Goal: Transaction & Acquisition: Purchase product/service

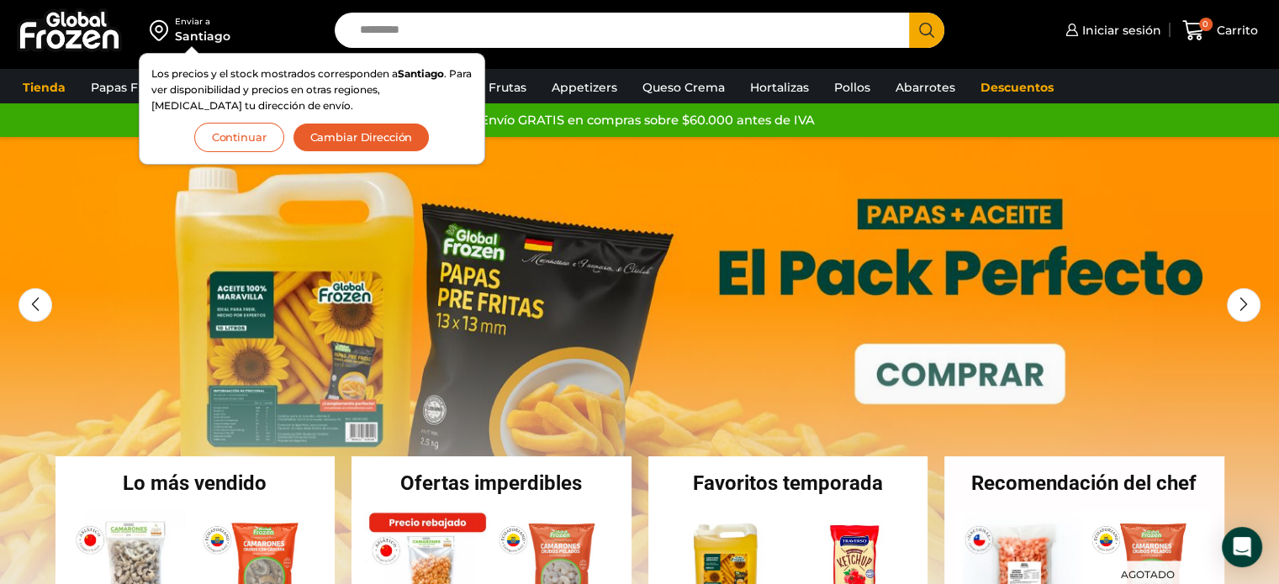
click at [199, 29] on div "Santiago" at bounding box center [202, 36] width 55 height 17
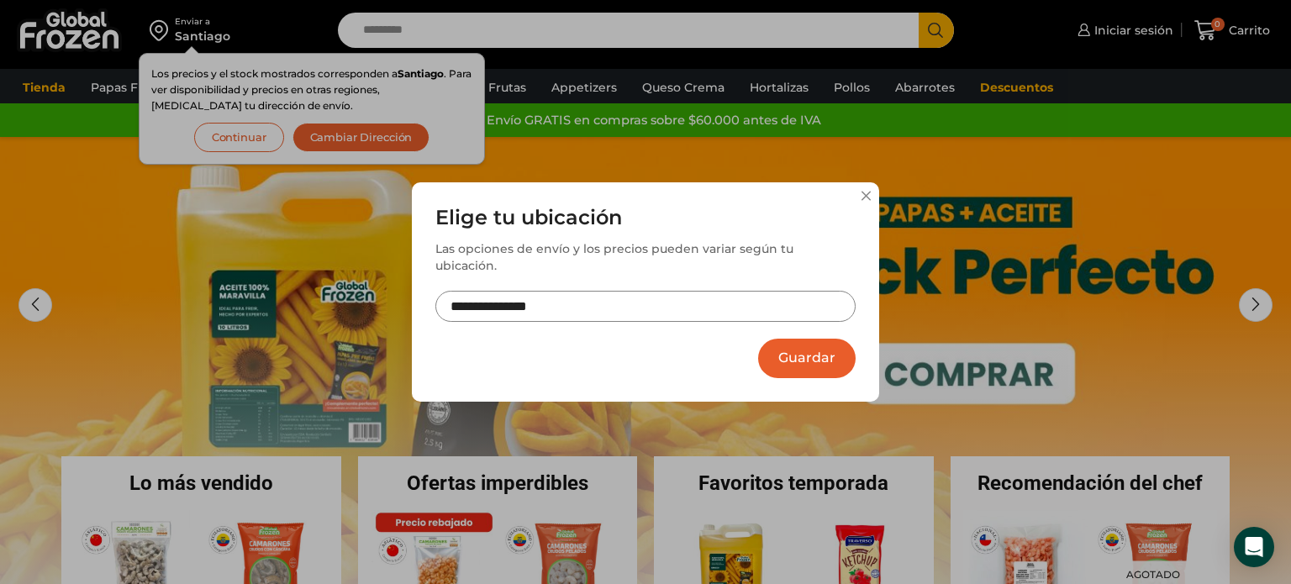
click at [748, 302] on input "**********" at bounding box center [646, 306] width 420 height 31
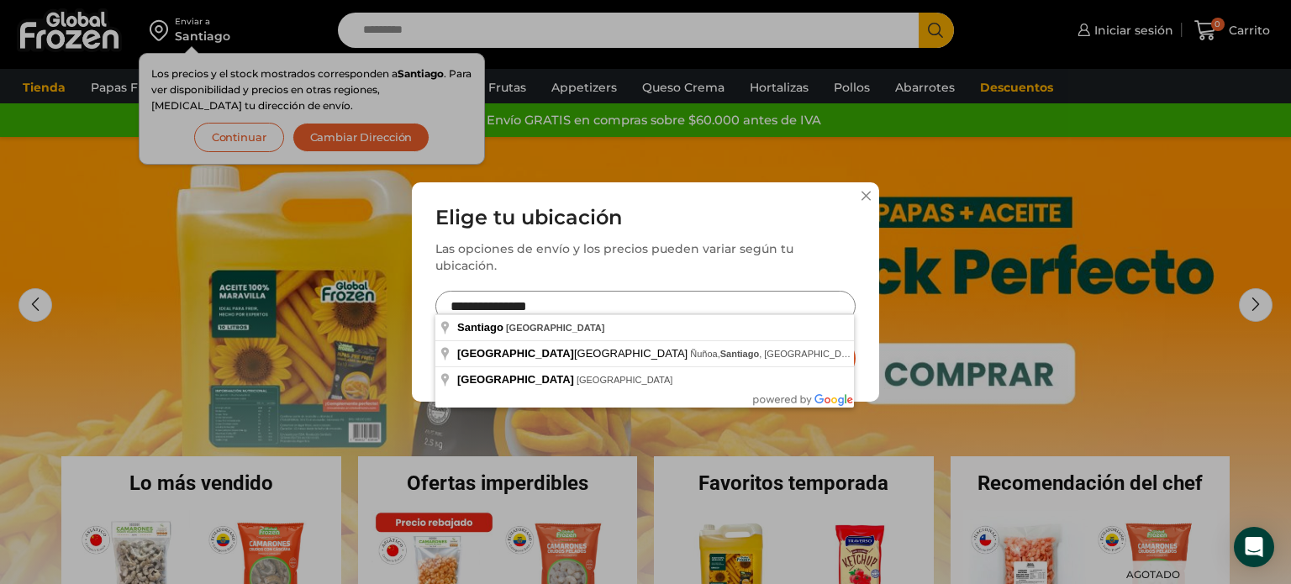
click at [748, 302] on input "**********" at bounding box center [646, 306] width 420 height 31
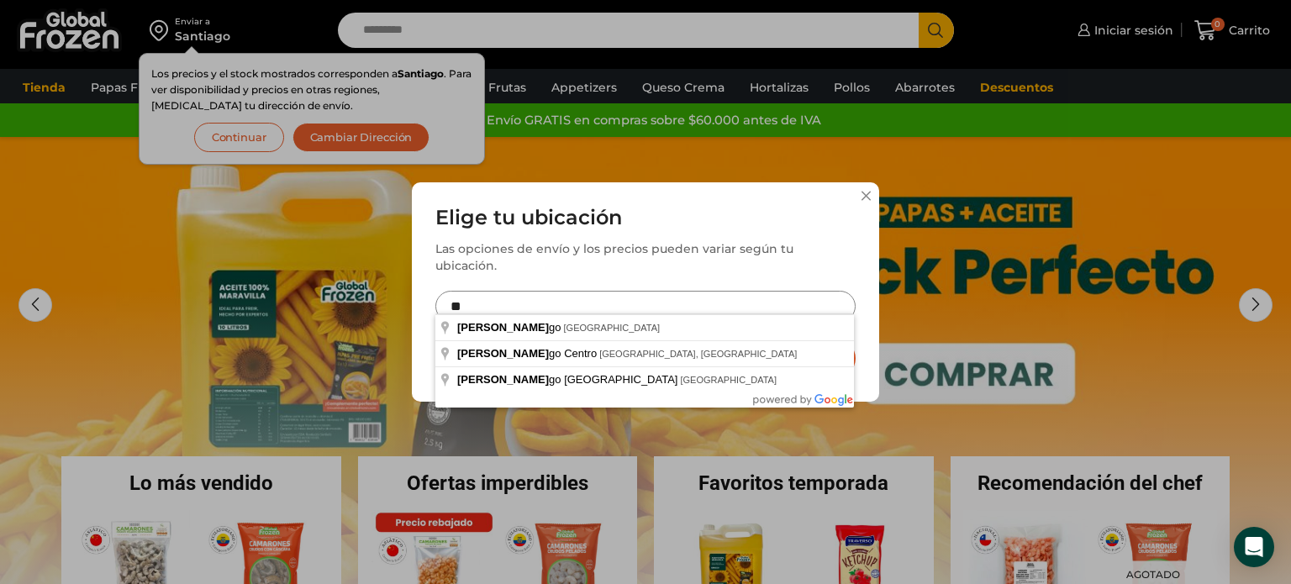
type input "*"
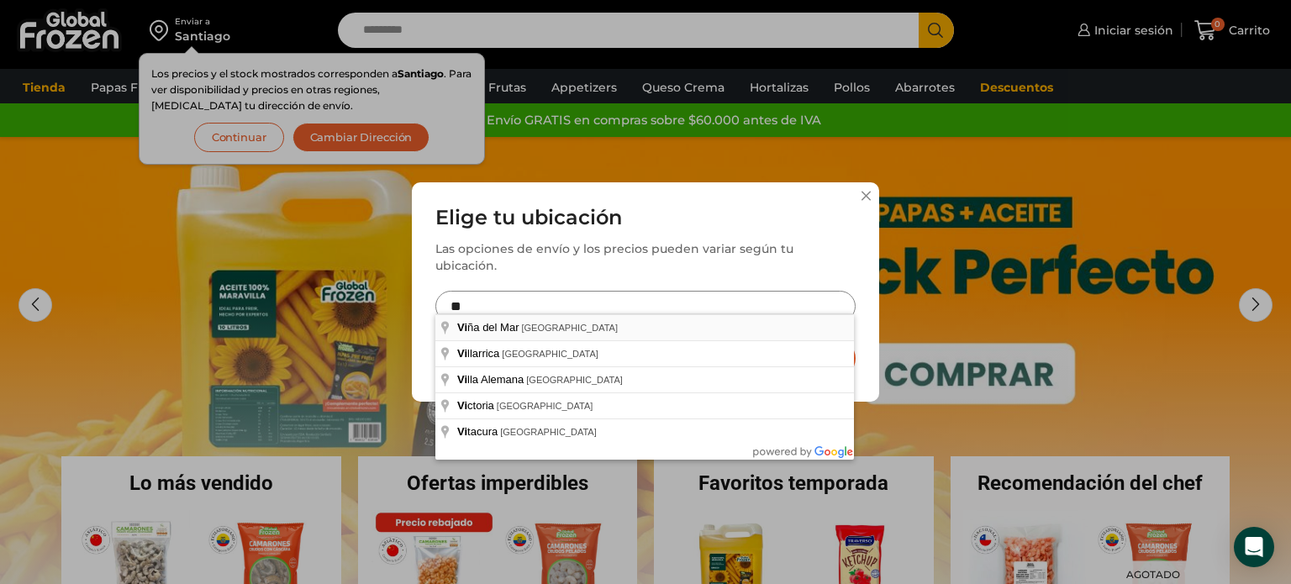
type input "**********"
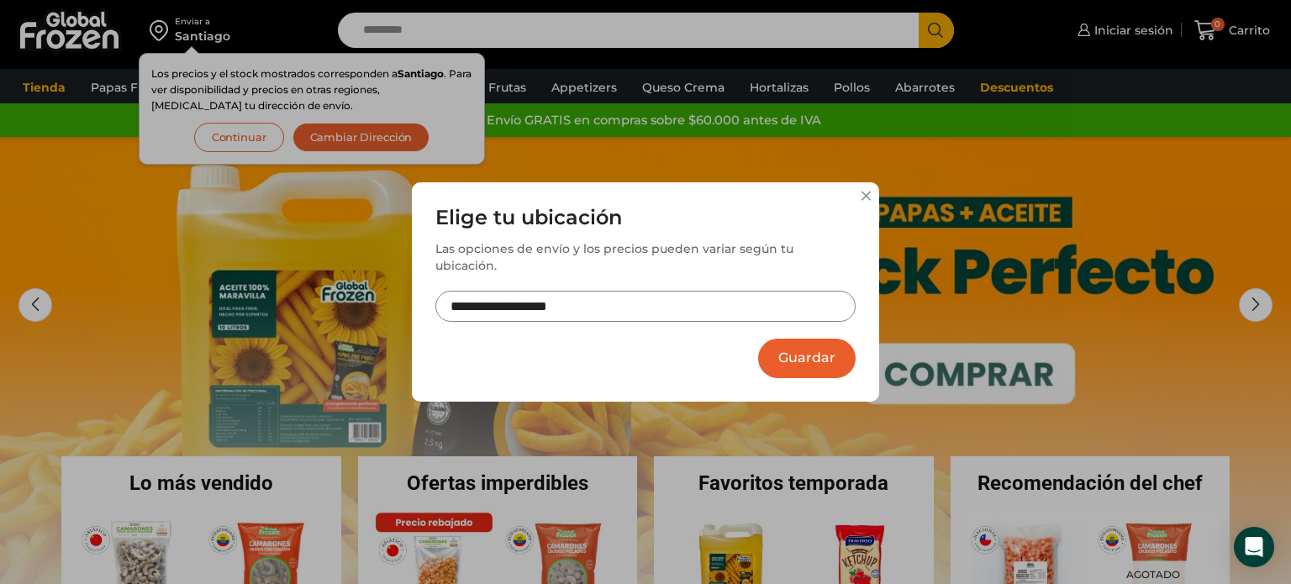
click at [830, 356] on button "Guardar" at bounding box center [807, 359] width 98 height 40
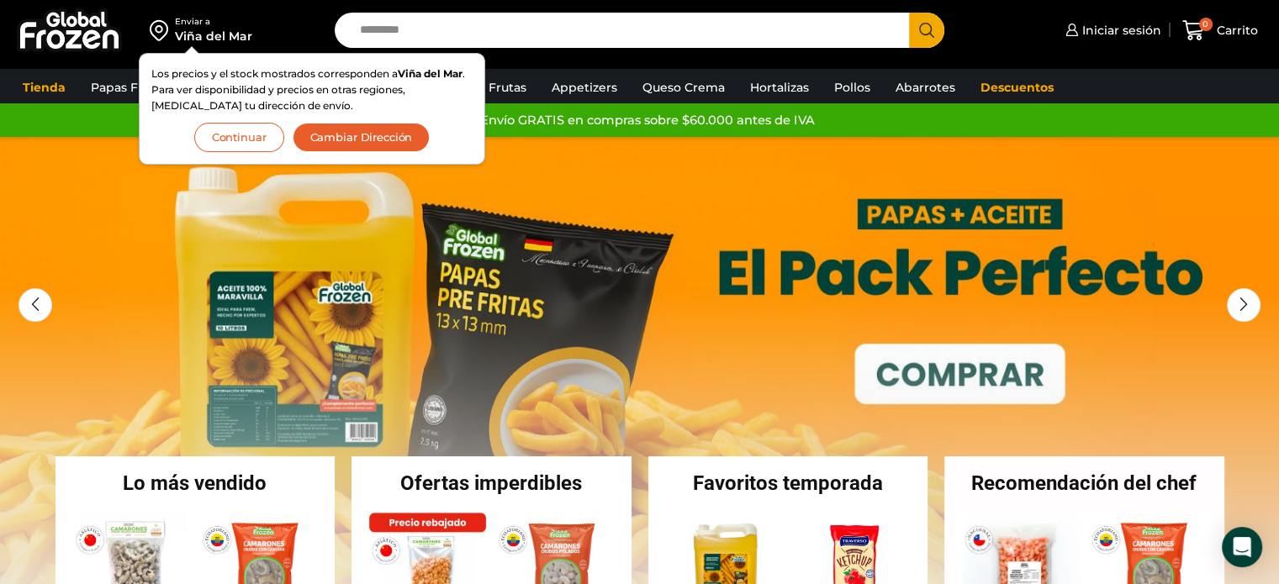
click at [264, 135] on button "Continuar" at bounding box center [239, 137] width 90 height 29
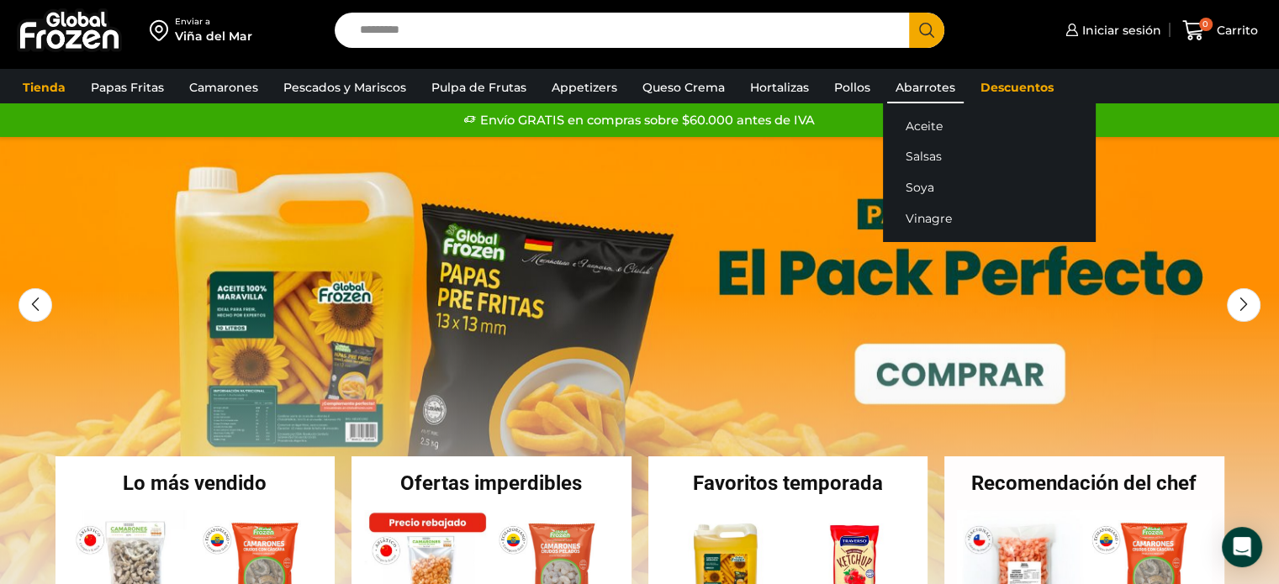
click at [907, 86] on link "Abarrotes" at bounding box center [925, 87] width 77 height 32
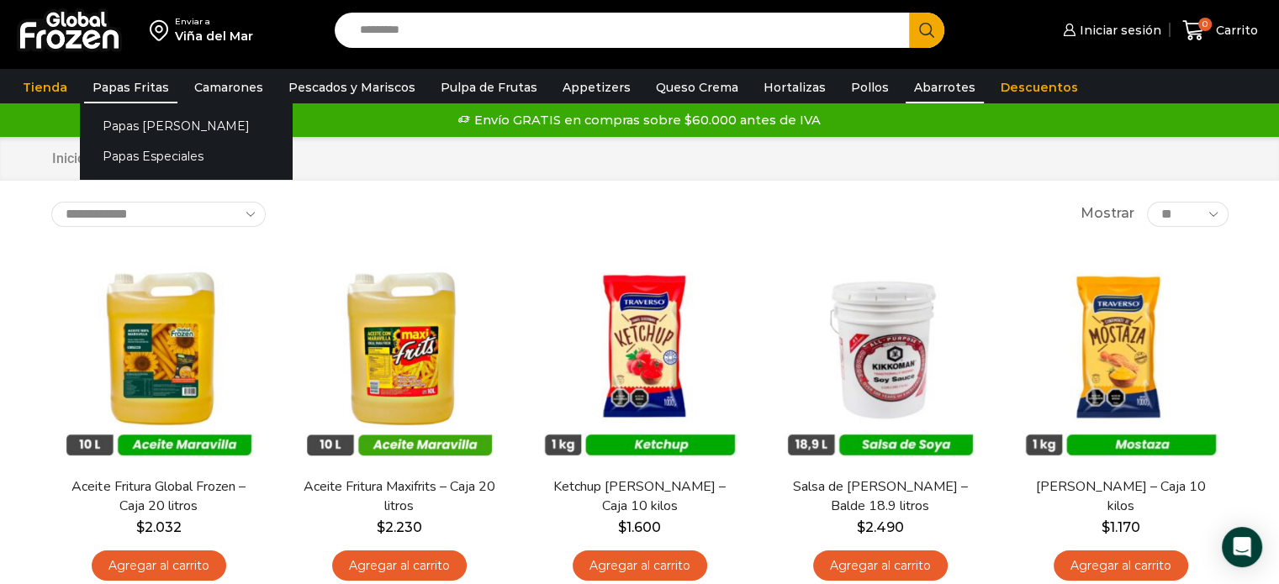
click at [141, 82] on link "Papas Fritas" at bounding box center [130, 87] width 93 height 32
click at [148, 155] on link "Papas Especiales" at bounding box center [186, 156] width 212 height 31
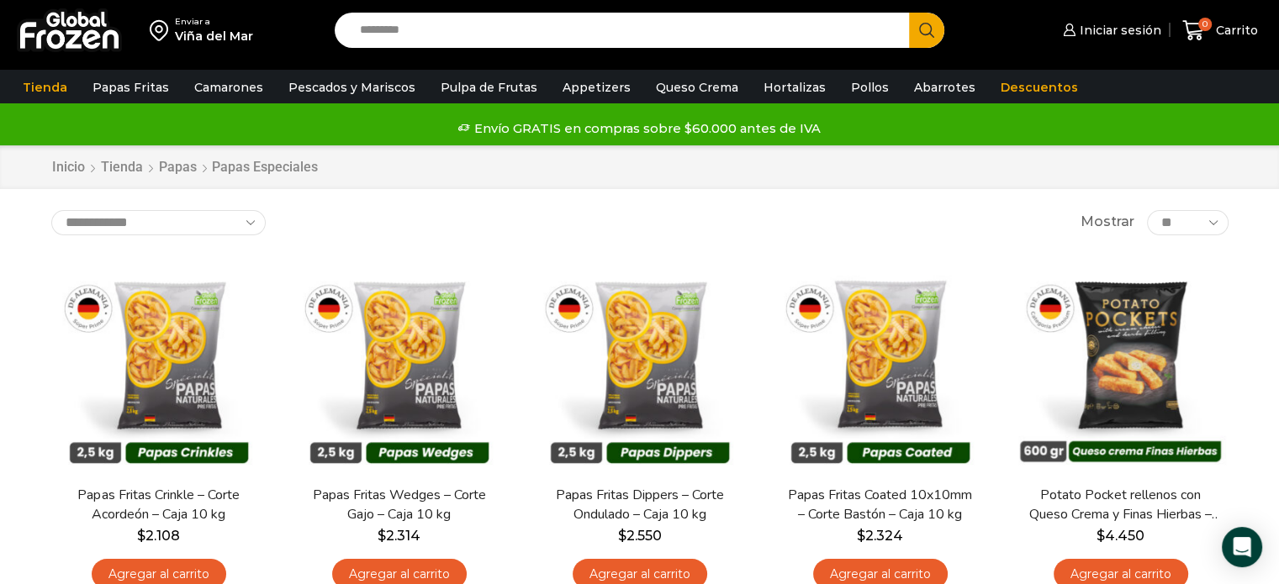
scroll to position [84, 0]
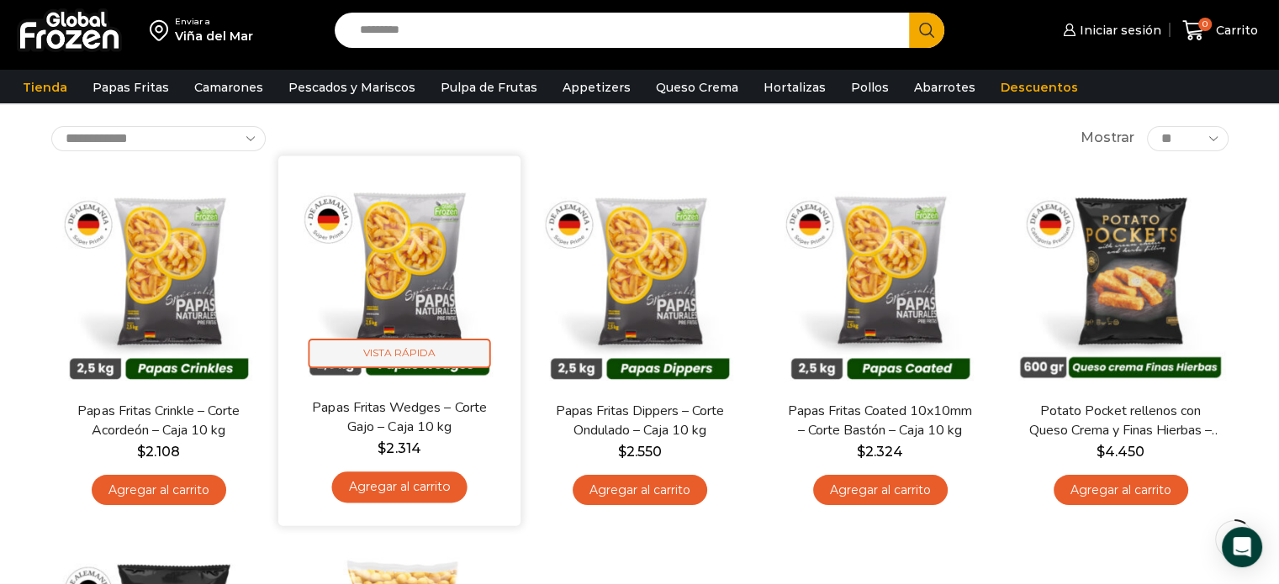
click at [419, 359] on span "Vista Rápida" at bounding box center [399, 353] width 182 height 29
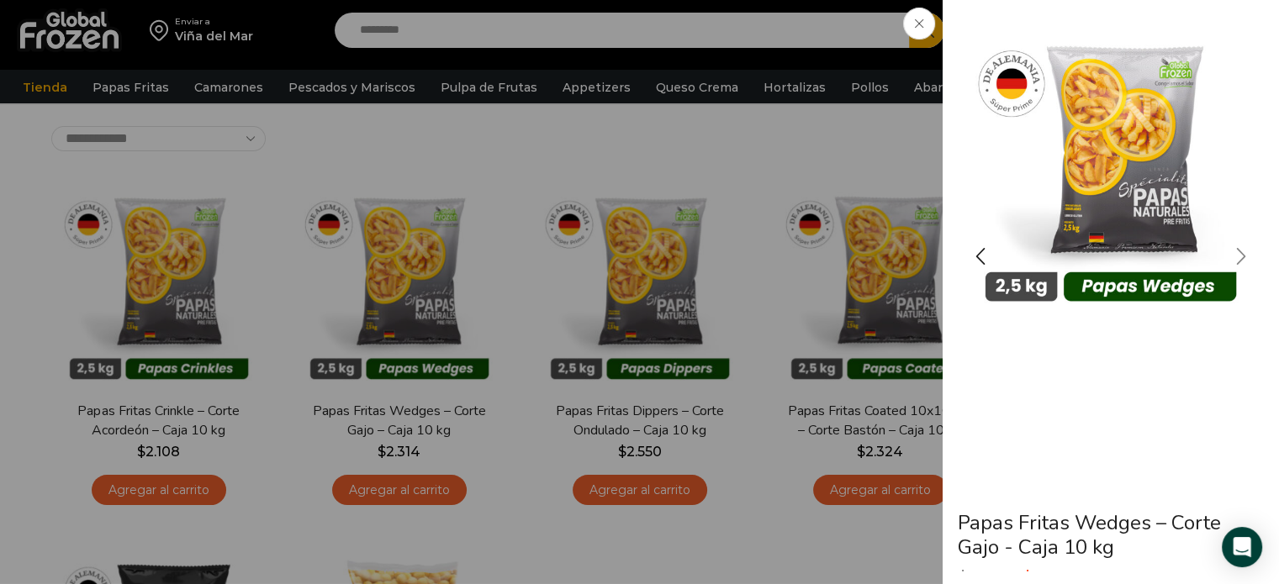
click at [1239, 256] on div "Next slide" at bounding box center [1241, 256] width 42 height 42
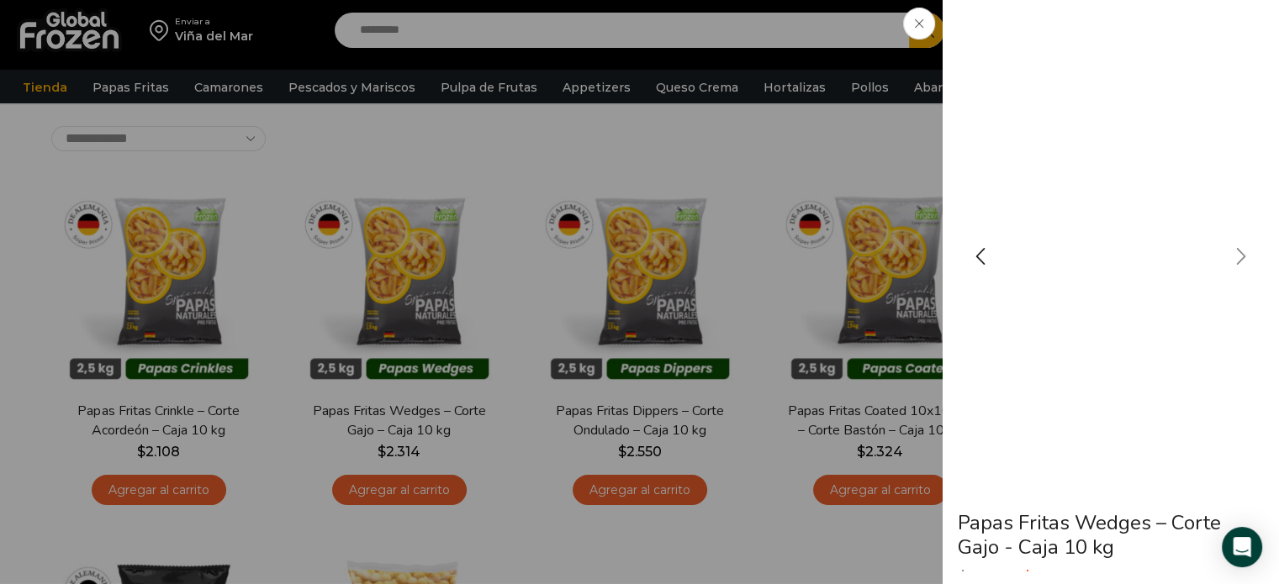
click at [1233, 262] on div "Next slide" at bounding box center [1241, 256] width 42 height 42
click at [1251, 254] on div "Next slide" at bounding box center [1241, 256] width 42 height 42
click at [989, 250] on div "Previous slide" at bounding box center [980, 256] width 42 height 42
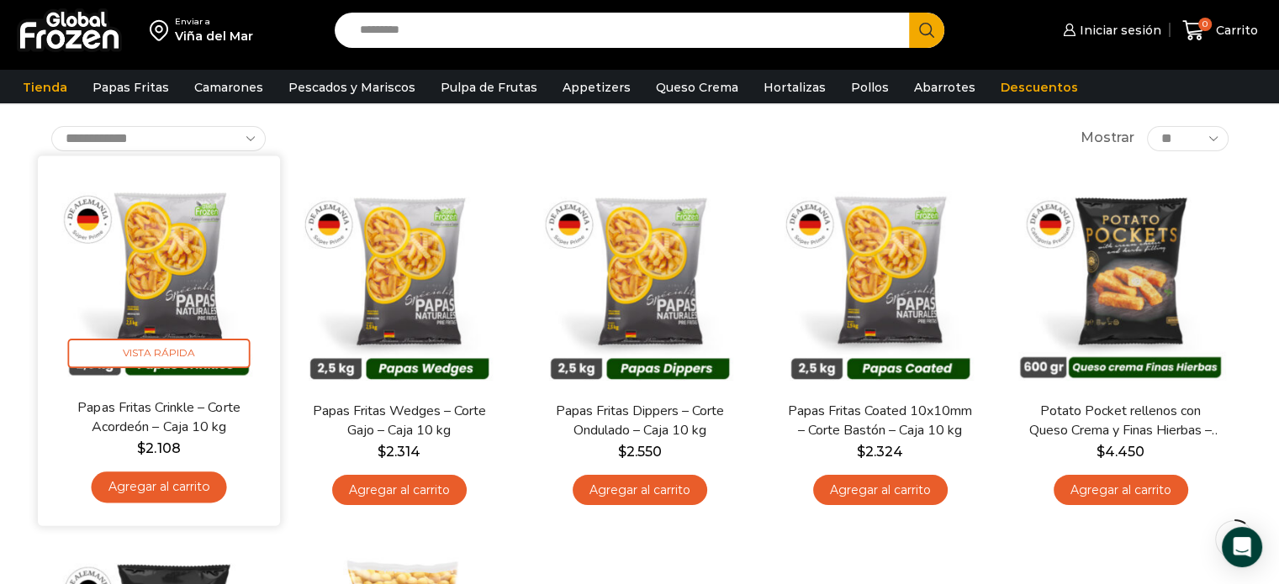
click at [199, 319] on img at bounding box center [158, 276] width 217 height 217
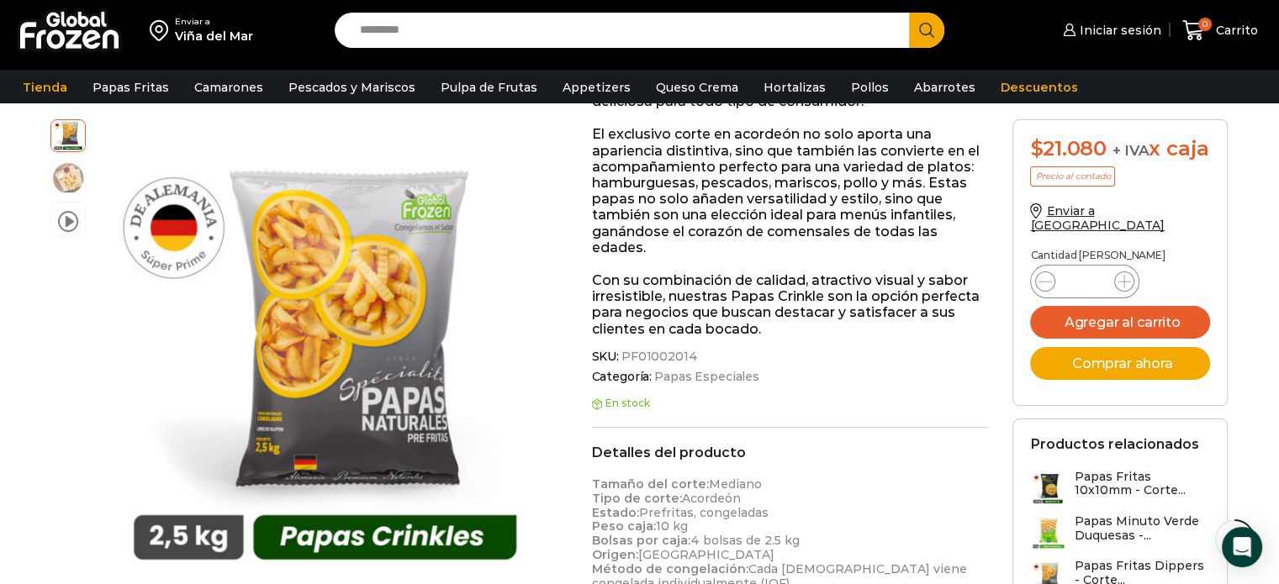
scroll to position [504, 0]
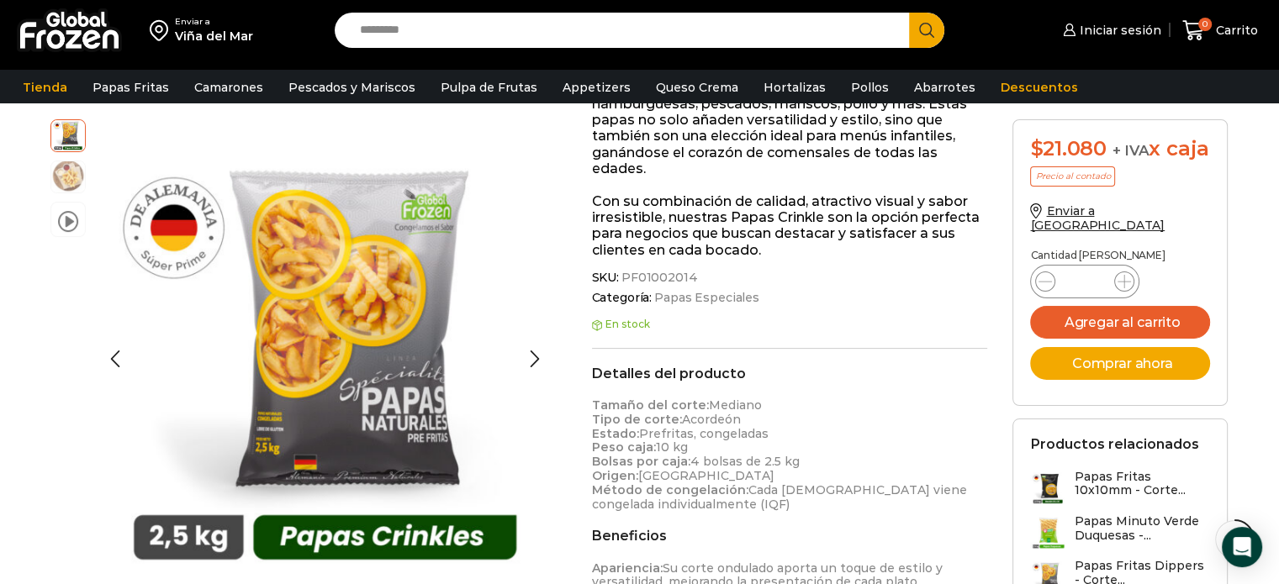
click at [58, 172] on img at bounding box center [68, 176] width 34 height 34
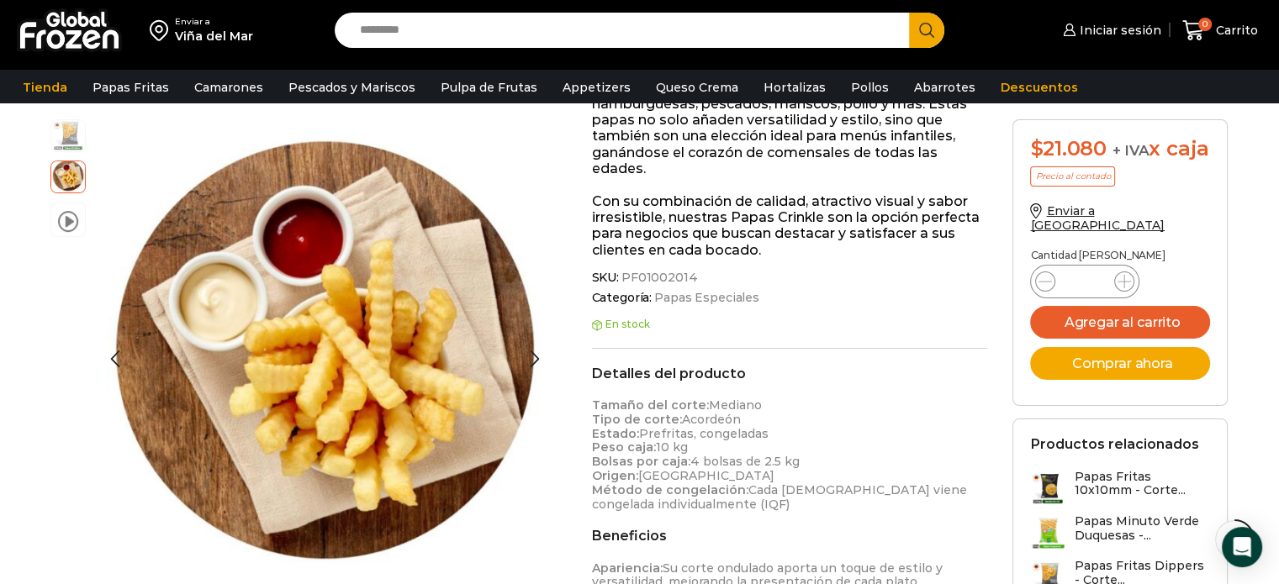
click at [60, 150] on img at bounding box center [68, 135] width 34 height 34
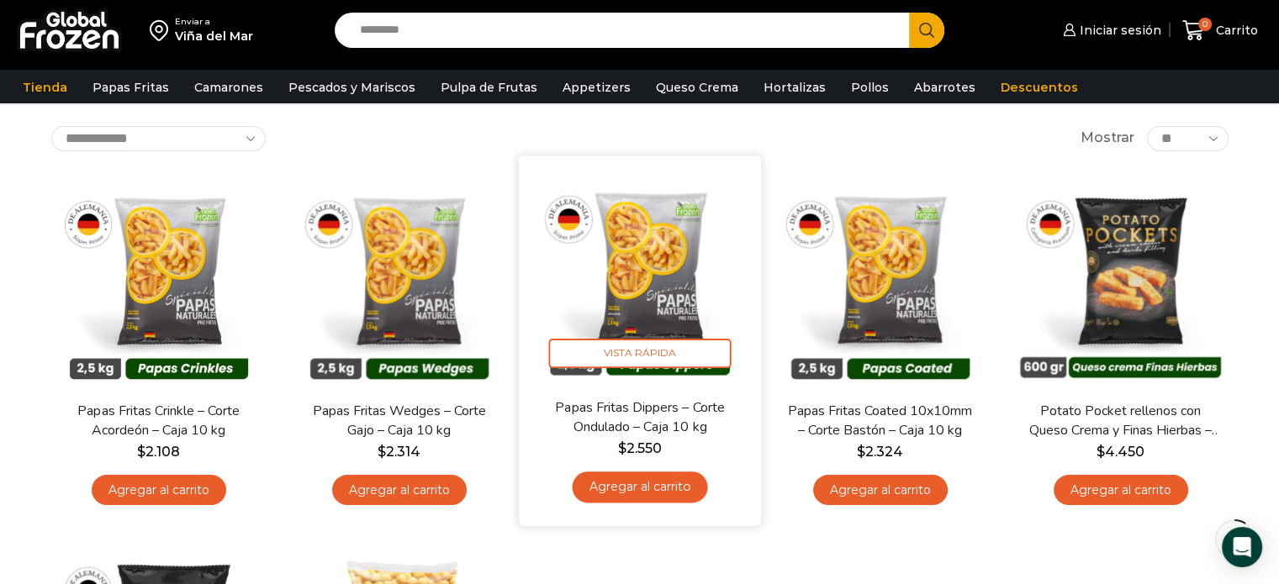
click at [610, 275] on img at bounding box center [639, 276] width 217 height 217
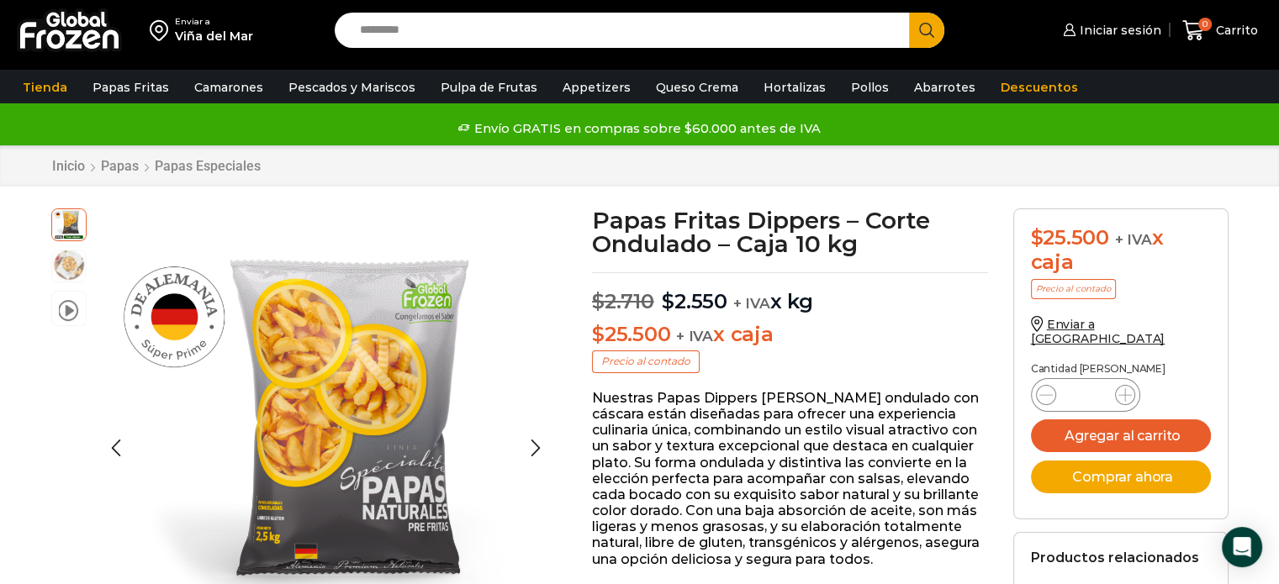
click at [79, 270] on img at bounding box center [69, 265] width 34 height 34
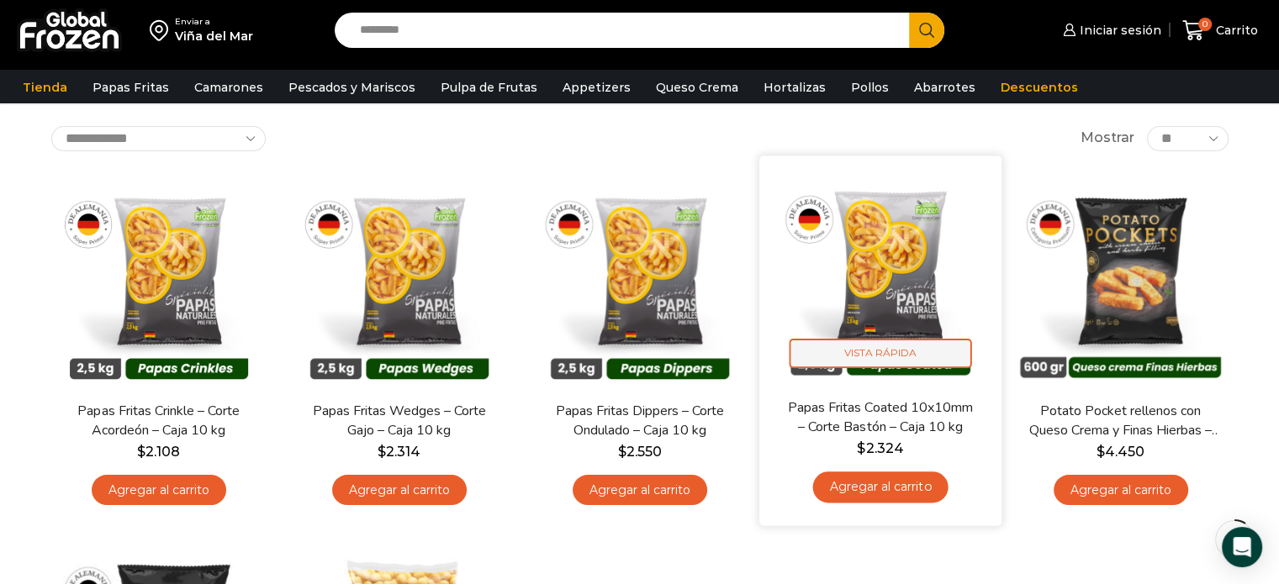
click at [862, 363] on span "Vista Rápida" at bounding box center [880, 353] width 182 height 29
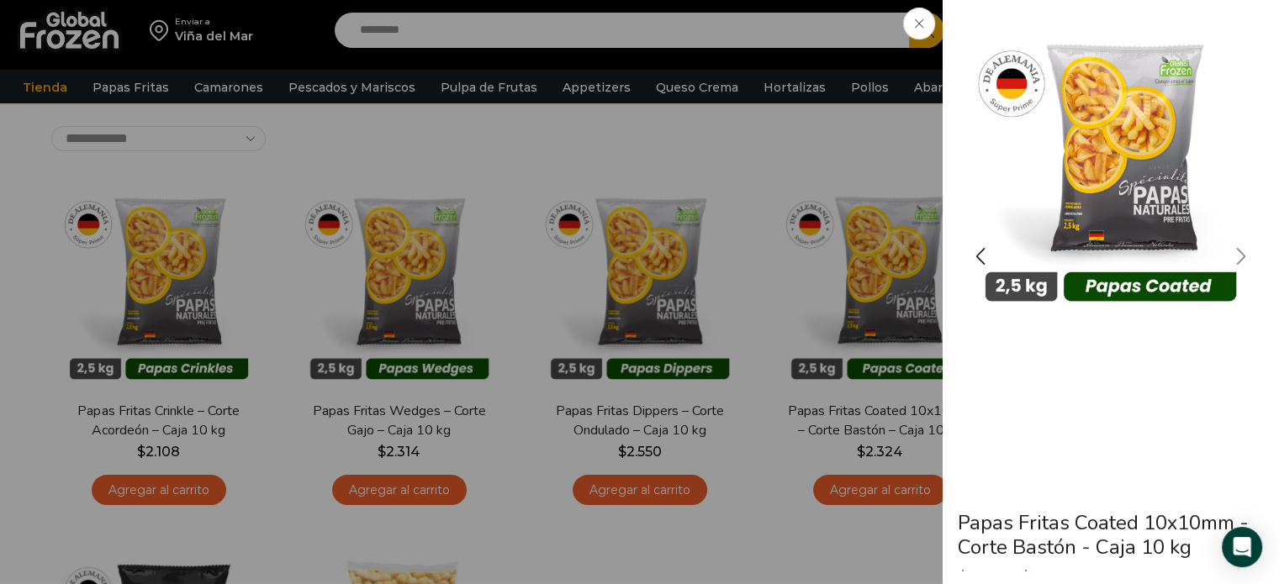
click at [1224, 265] on div "Next slide" at bounding box center [1241, 256] width 42 height 42
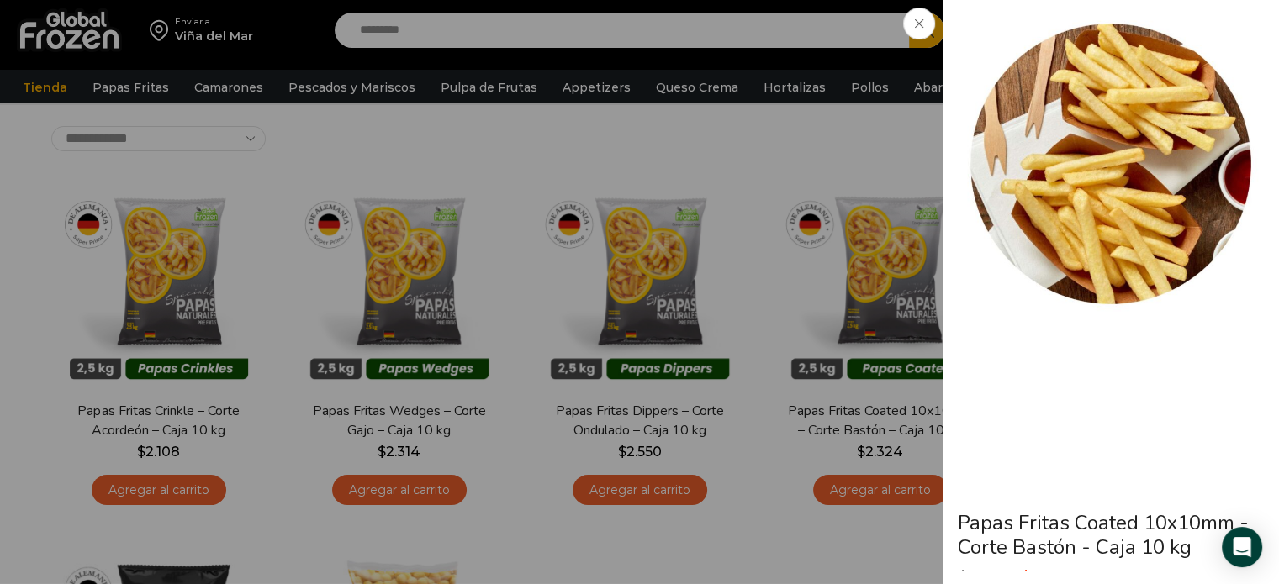
click at [913, 23] on span at bounding box center [919, 24] width 32 height 32
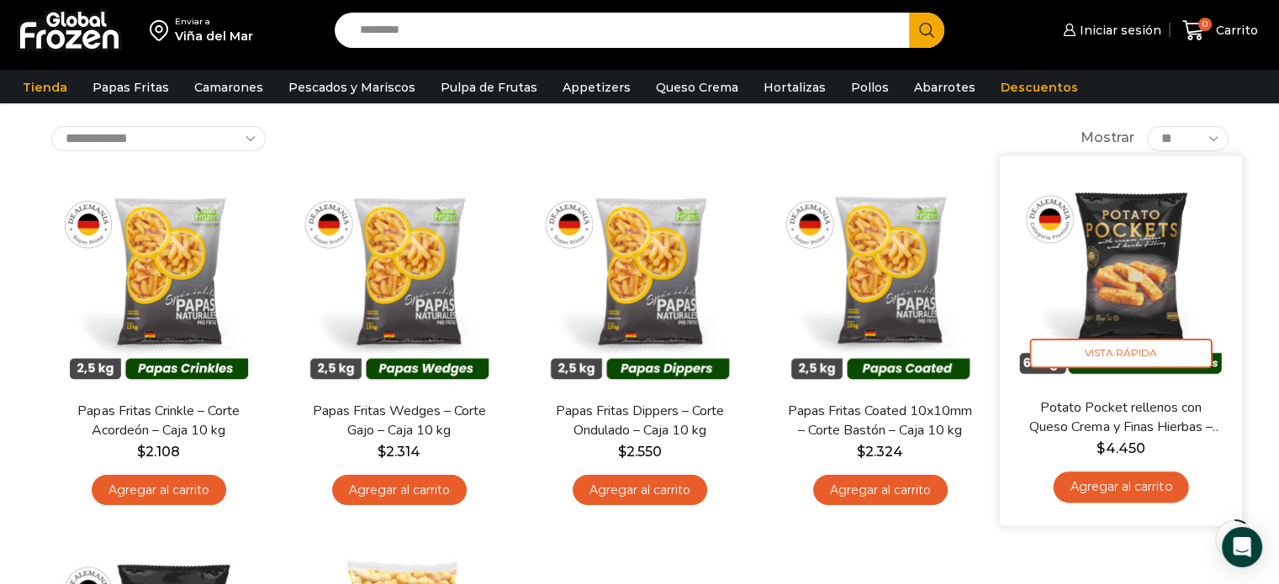
click at [1096, 295] on img at bounding box center [1120, 276] width 217 height 217
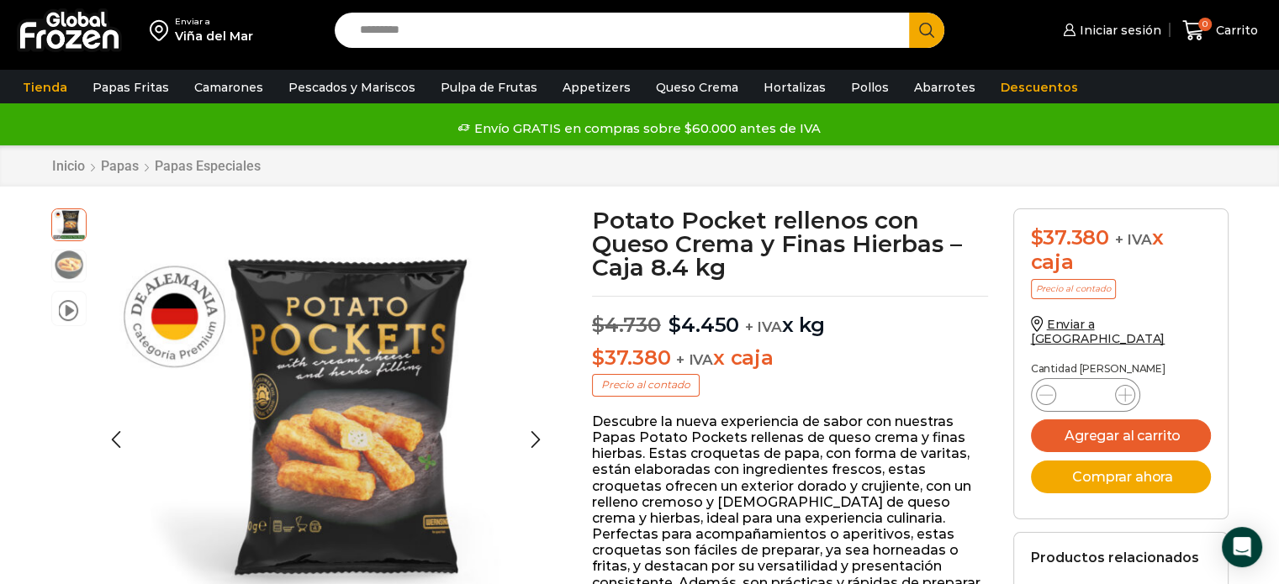
click at [81, 258] on img at bounding box center [69, 265] width 34 height 34
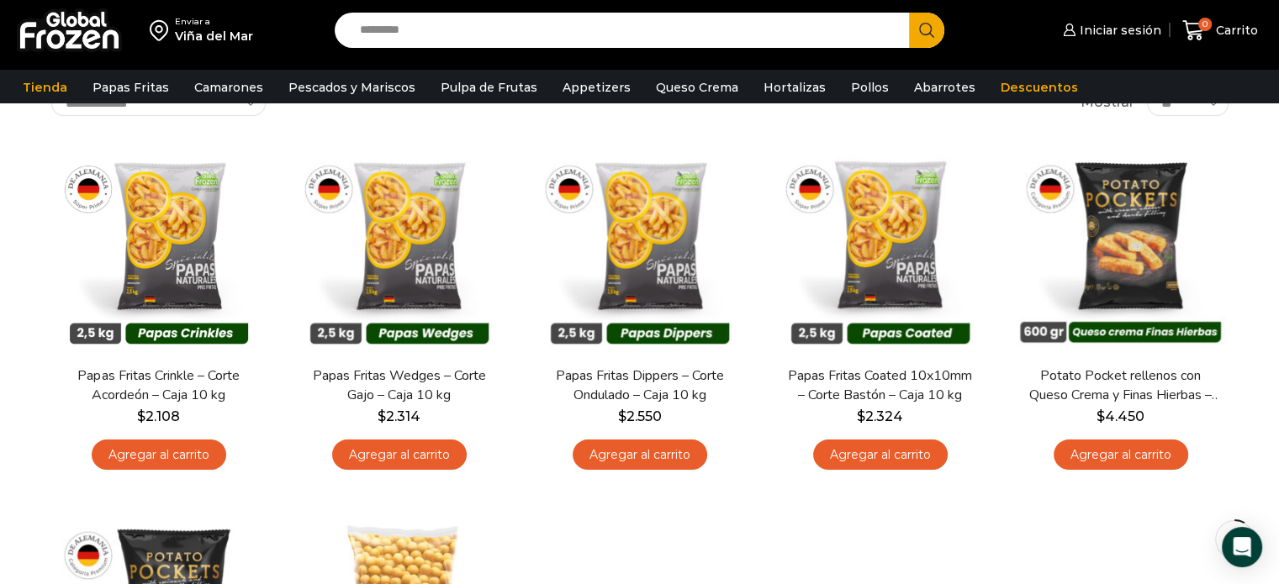
scroll to position [76, 0]
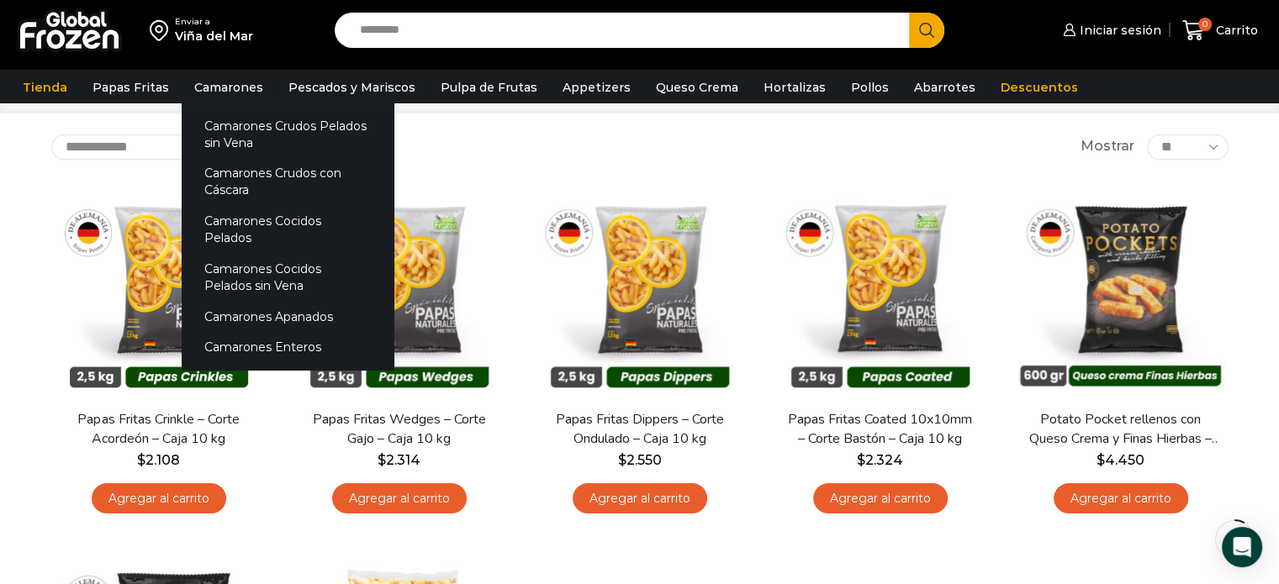
click at [264, 93] on li "Camarones Camarones Crudos Pelados sin Vena Camarones Crudos con Cáscara Camaro…" at bounding box center [229, 87] width 94 height 32
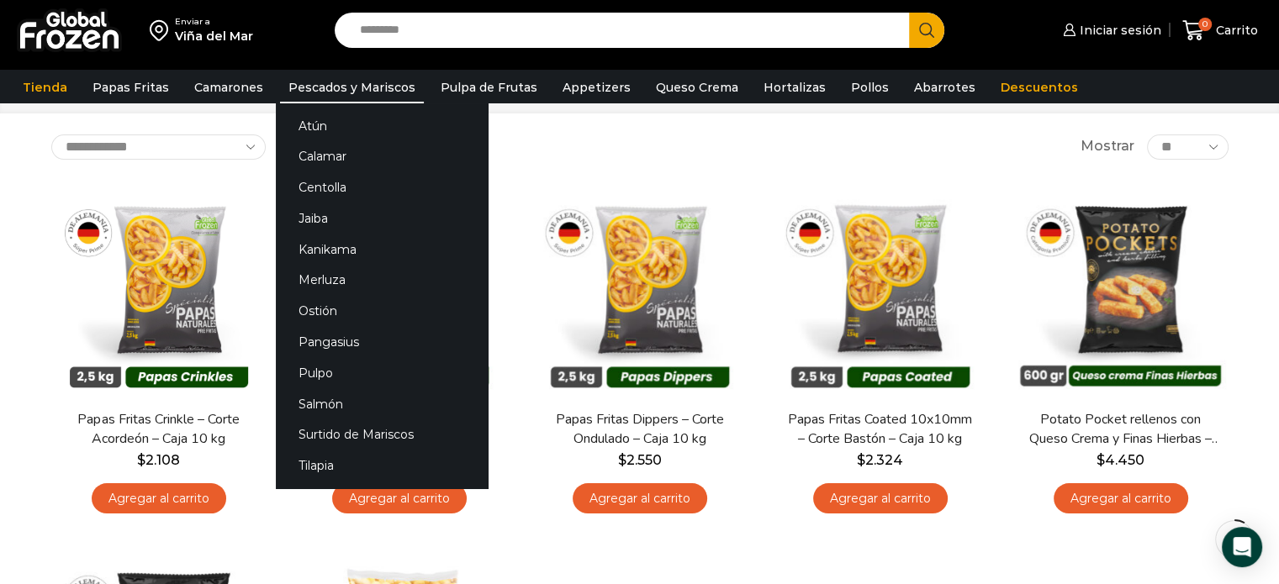
click at [296, 81] on link "Pescados y Mariscos" at bounding box center [352, 87] width 144 height 32
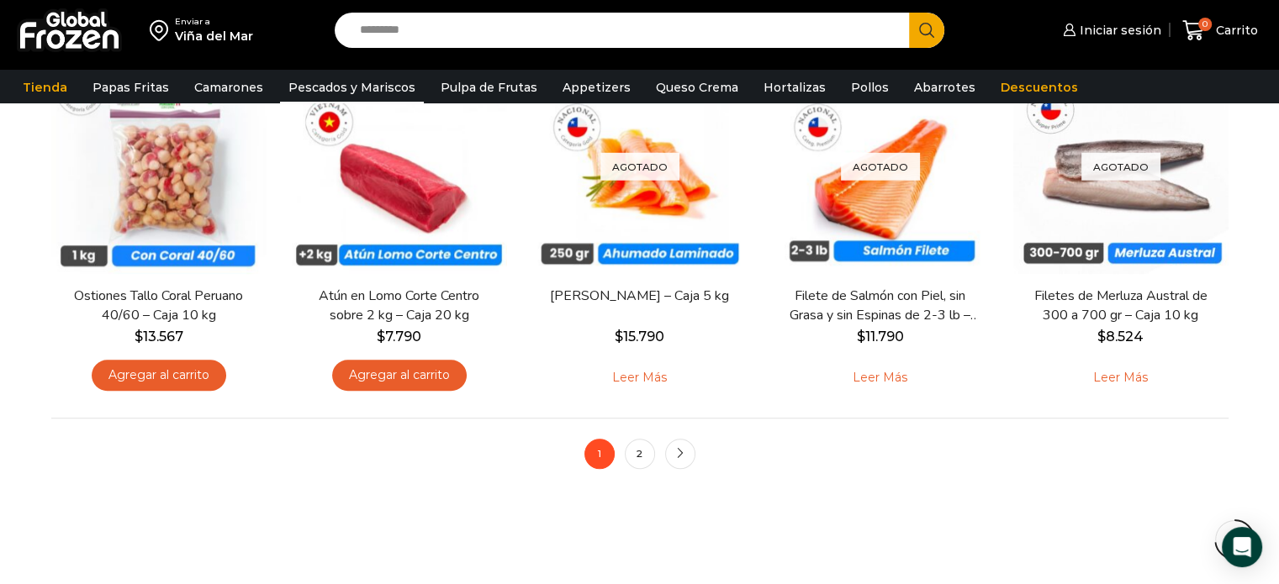
scroll to position [1345, 0]
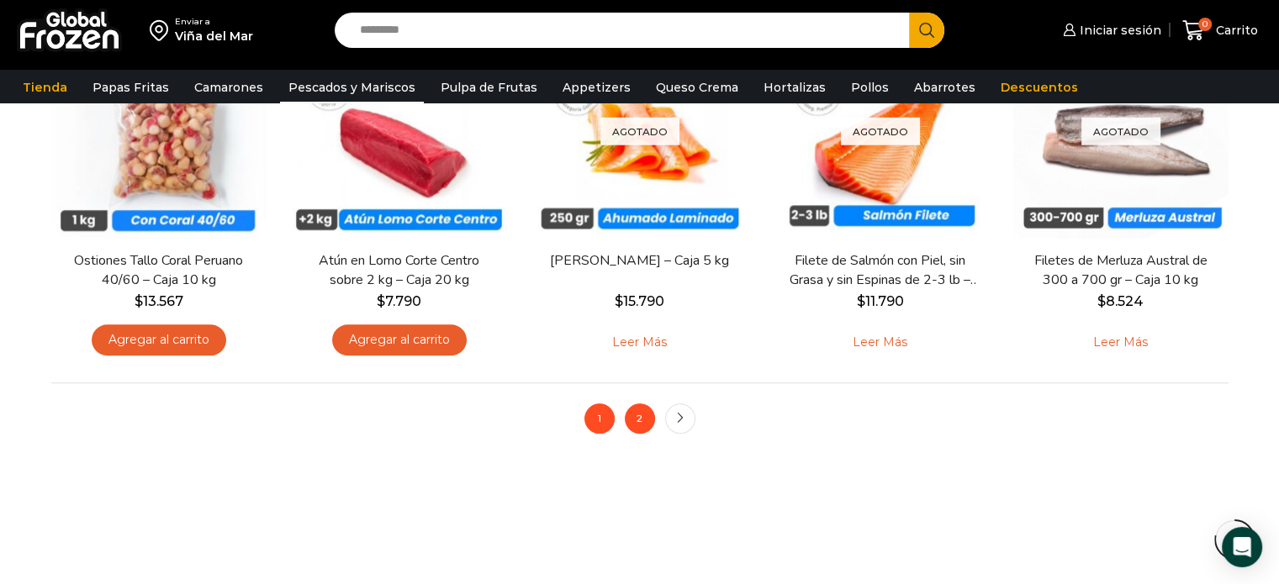
click at [646, 411] on link "2" at bounding box center [640, 419] width 30 height 30
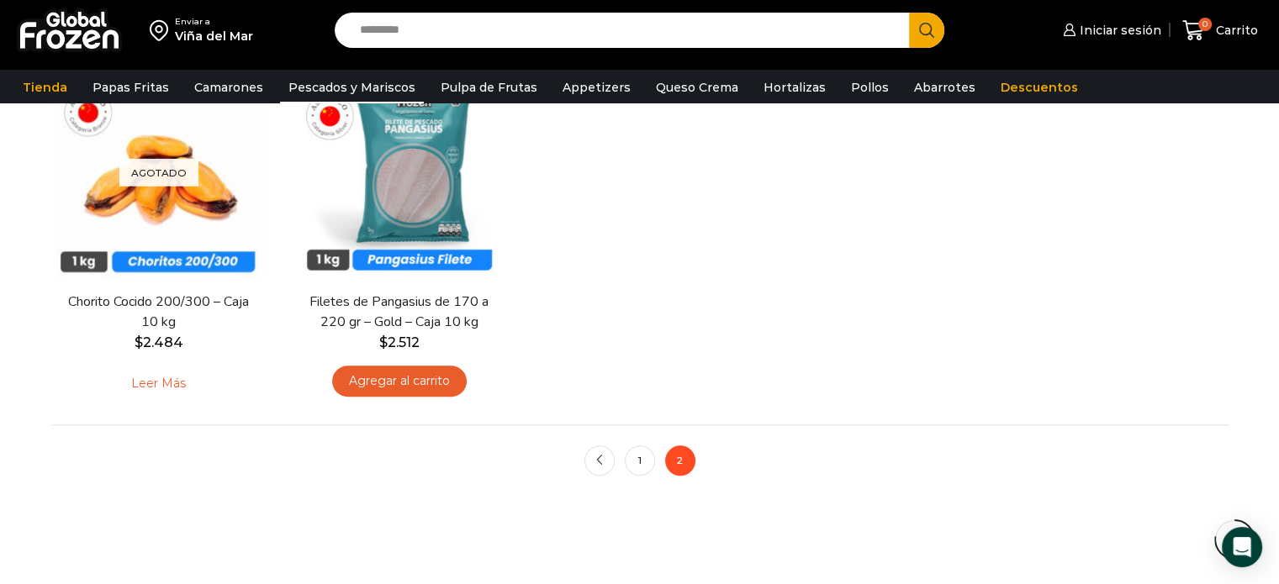
scroll to position [1345, 0]
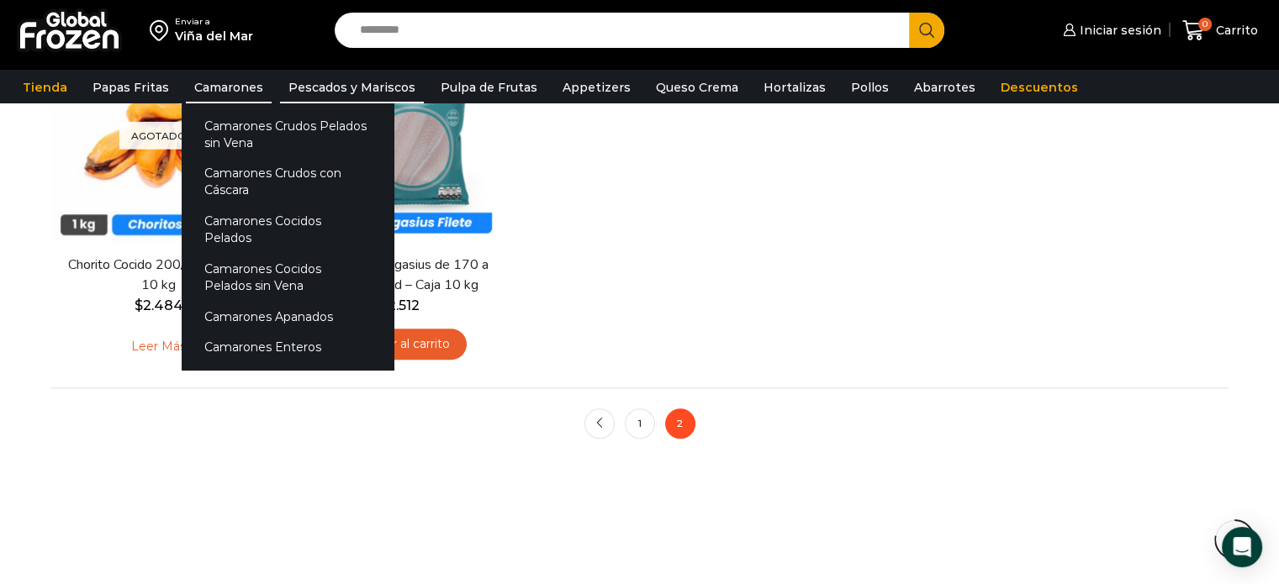
click at [221, 83] on link "Camarones" at bounding box center [229, 87] width 86 height 32
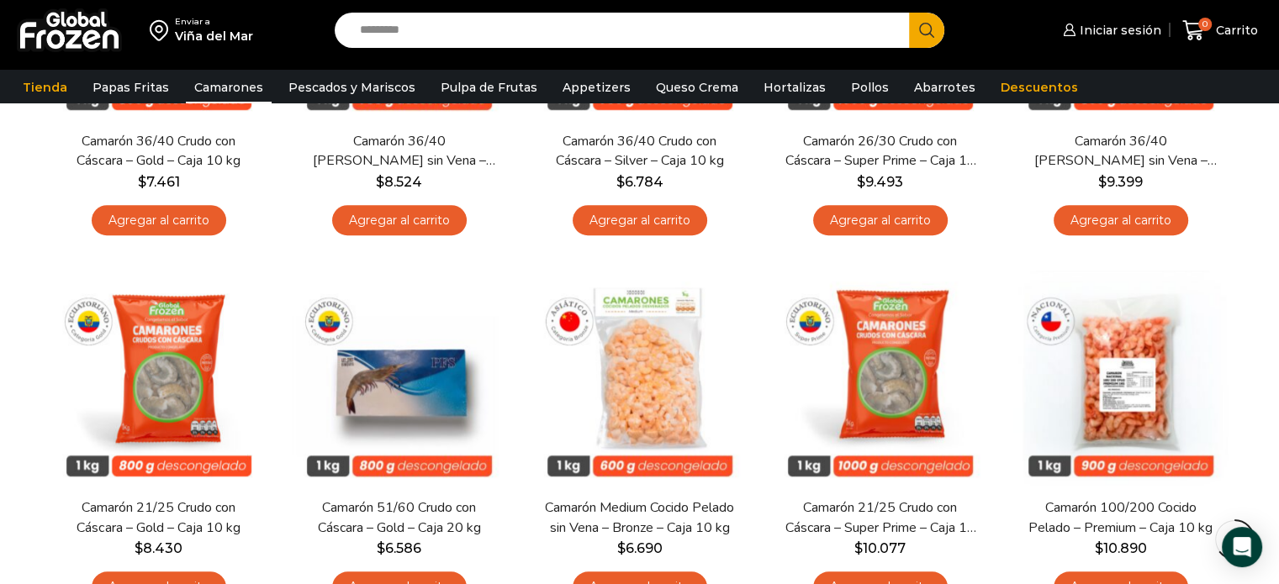
scroll to position [1261, 0]
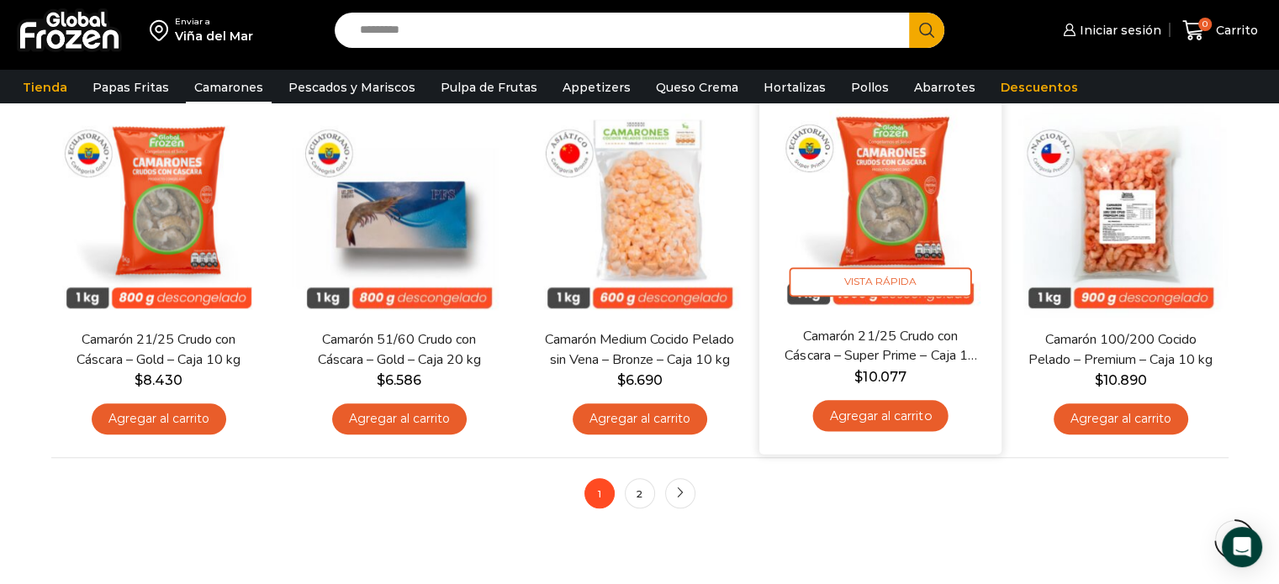
click at [935, 359] on link "Camarón 21/25 Crudo con Cáscara – Super Prime – Caja 10 kg" at bounding box center [879, 347] width 195 height 40
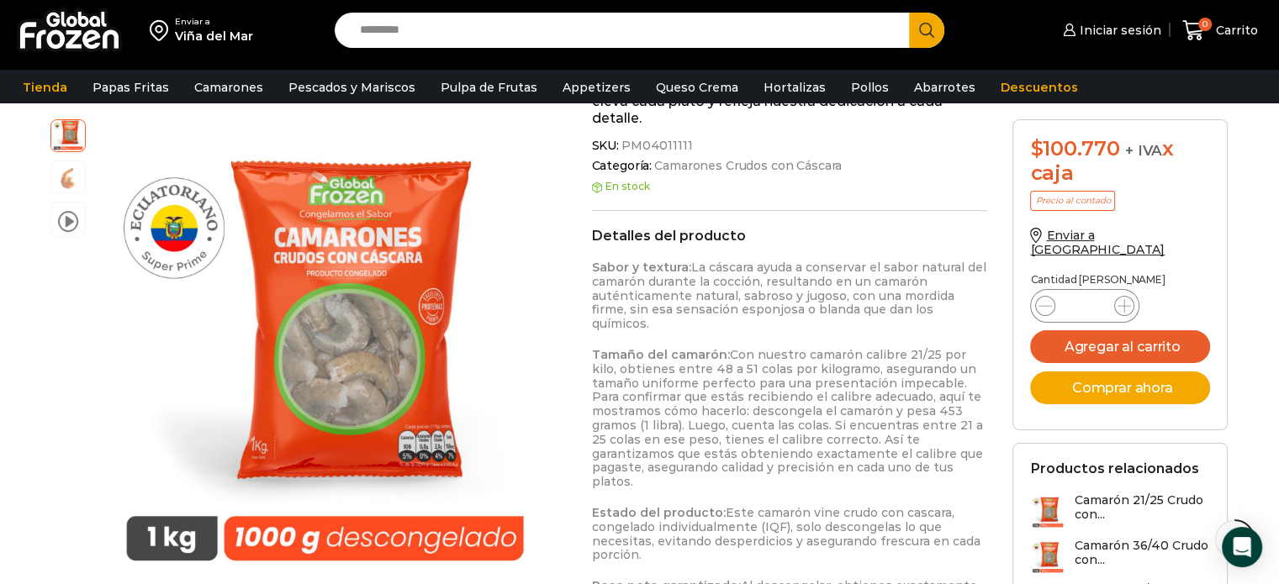
scroll to position [841, 0]
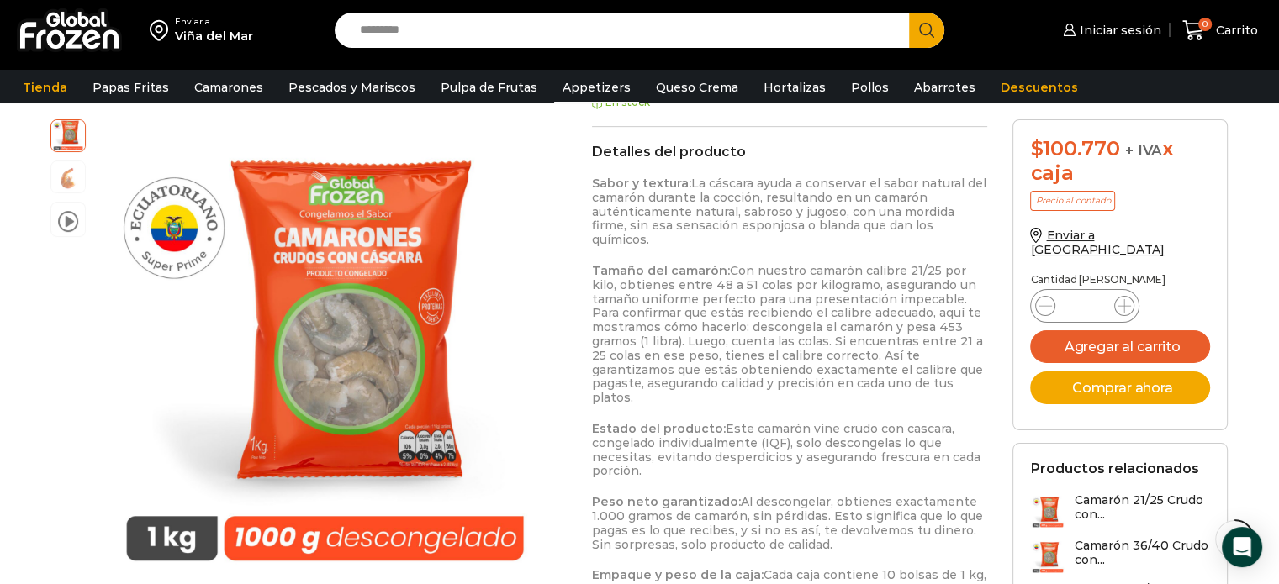
click at [554, 87] on link "Appetizers" at bounding box center [596, 87] width 85 height 32
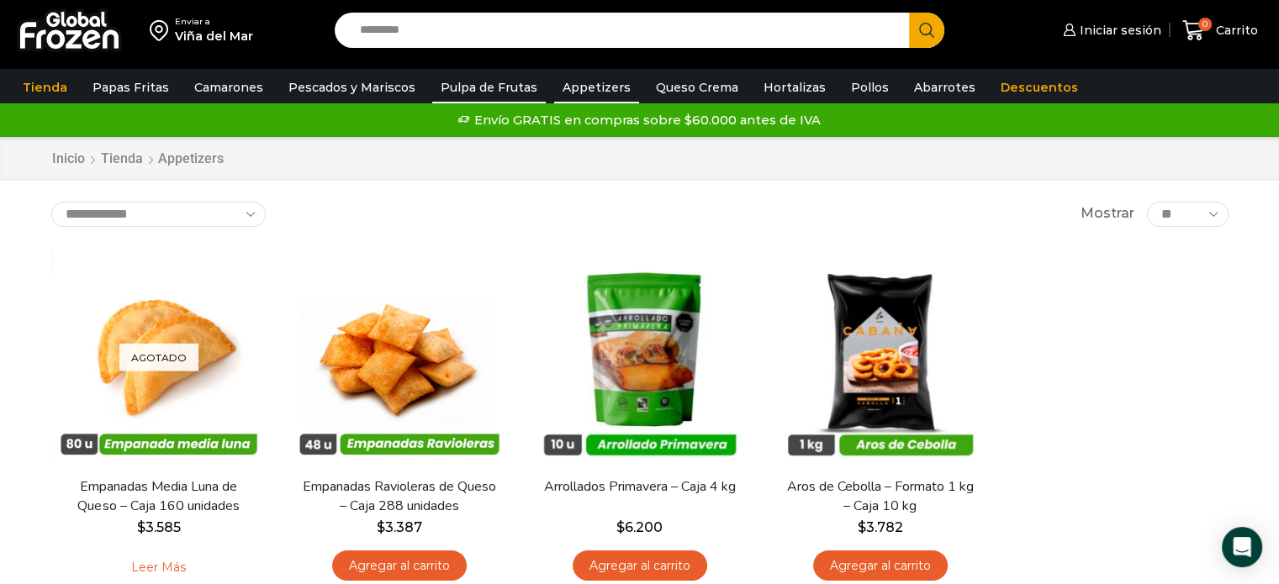
click at [488, 87] on link "Pulpa de Frutas" at bounding box center [489, 87] width 114 height 32
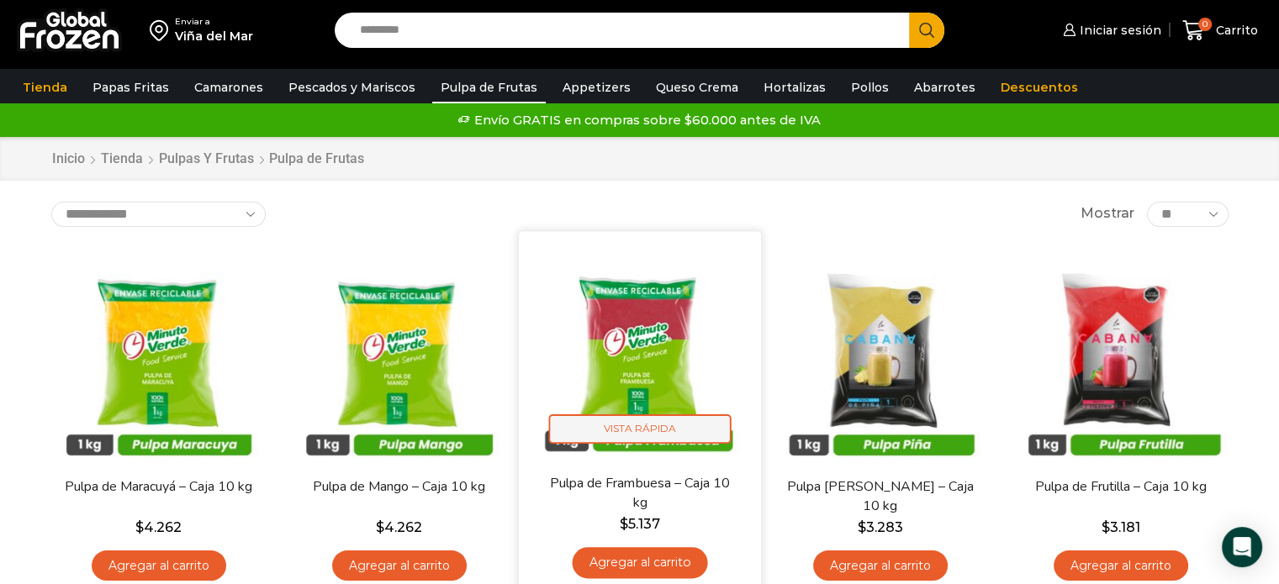
click at [680, 415] on span "Vista Rápida" at bounding box center [639, 428] width 182 height 29
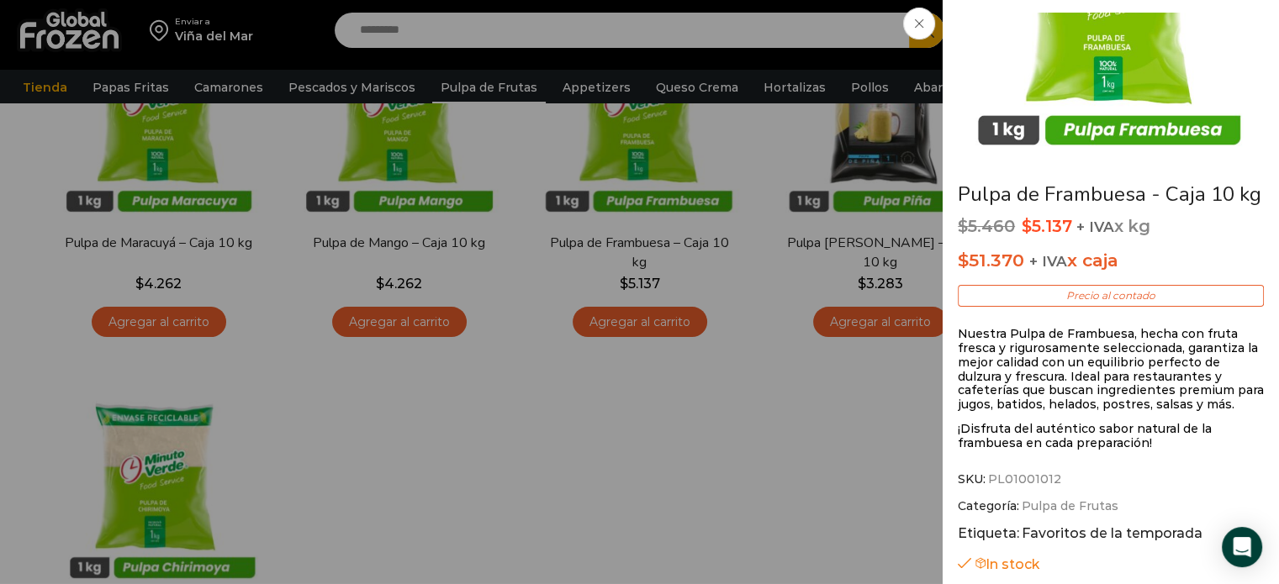
scroll to position [168, 0]
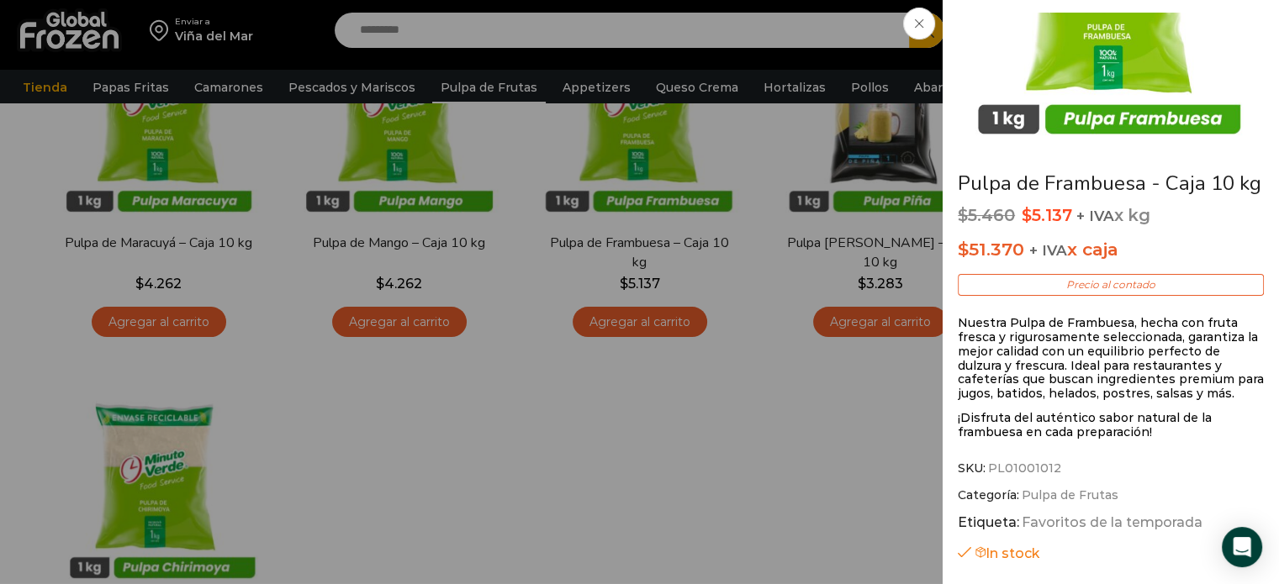
click at [916, 20] on icon at bounding box center [919, 23] width 8 height 8
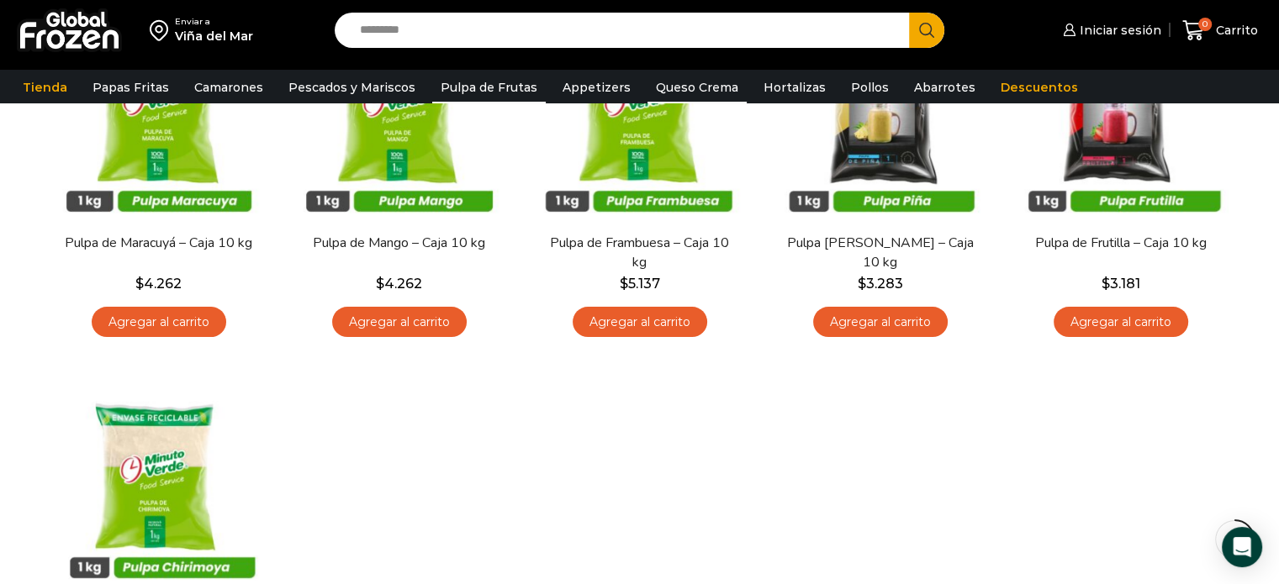
click at [685, 81] on link "Queso Crema" at bounding box center [696, 87] width 99 height 32
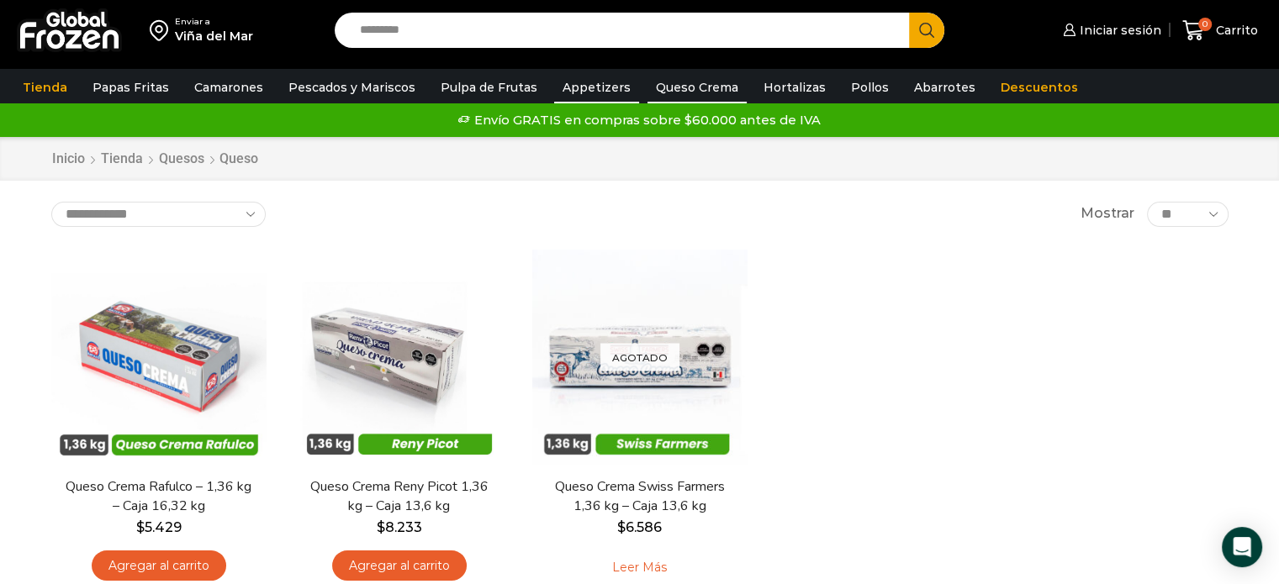
click at [595, 87] on link "Appetizers" at bounding box center [596, 87] width 85 height 32
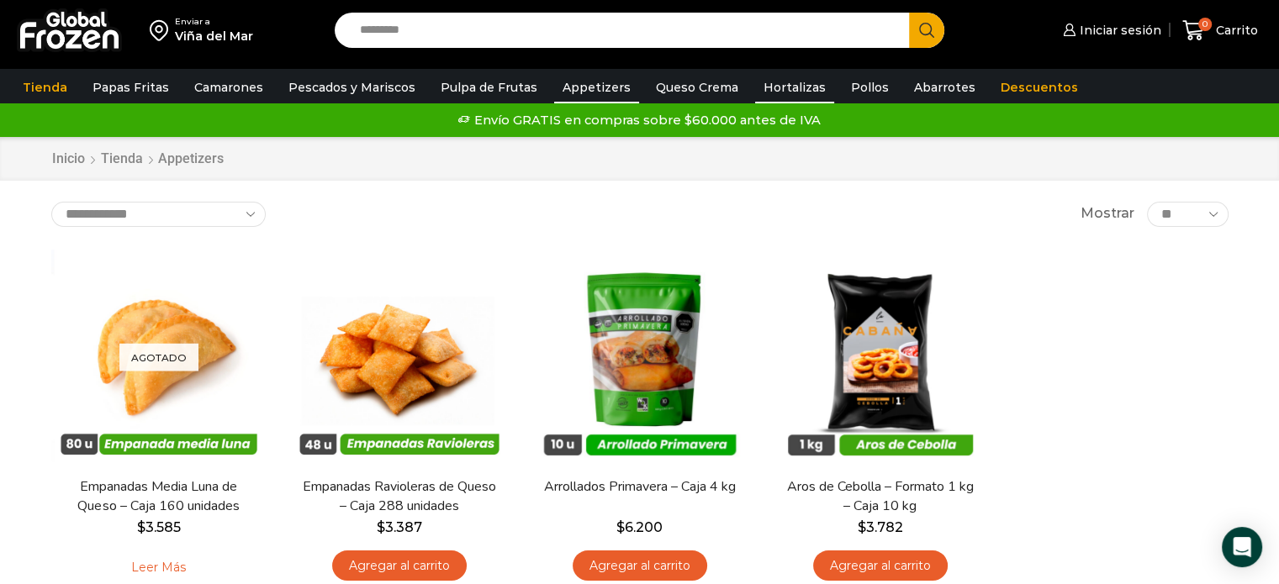
click at [782, 83] on link "Hortalizas" at bounding box center [794, 87] width 79 height 32
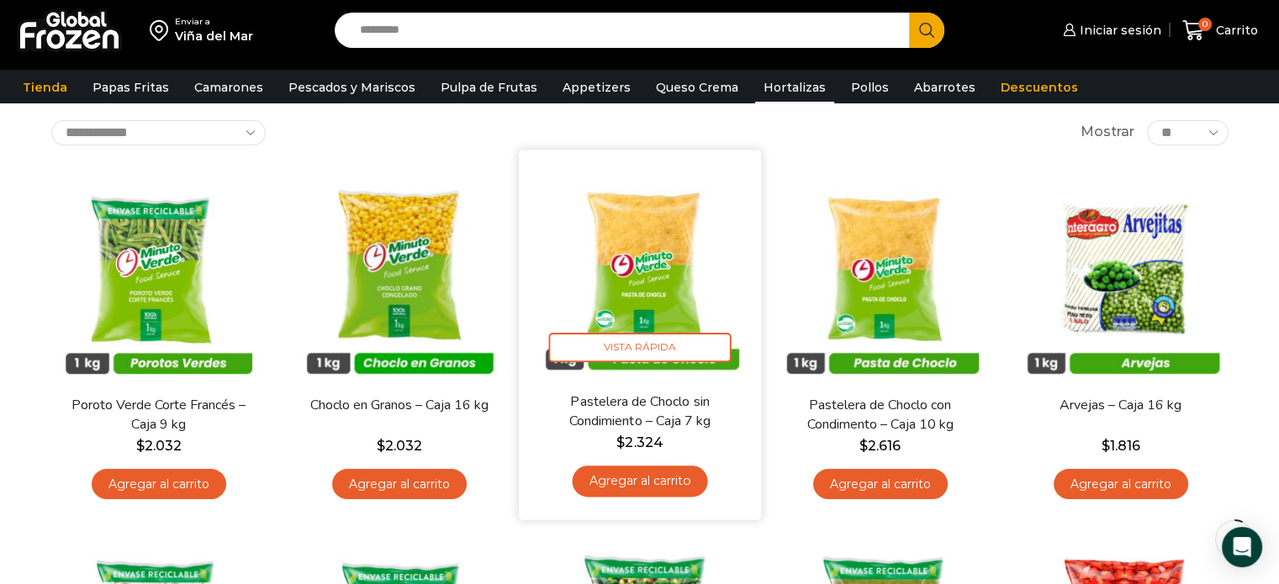
scroll to position [84, 0]
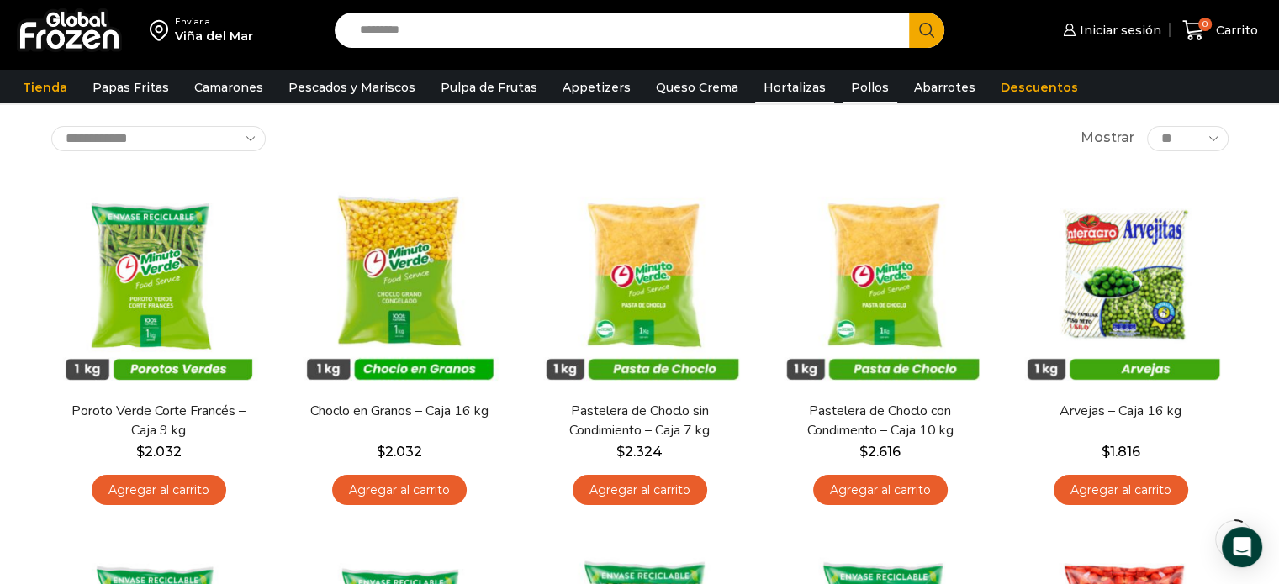
click at [845, 79] on link "Pollos" at bounding box center [869, 87] width 55 height 32
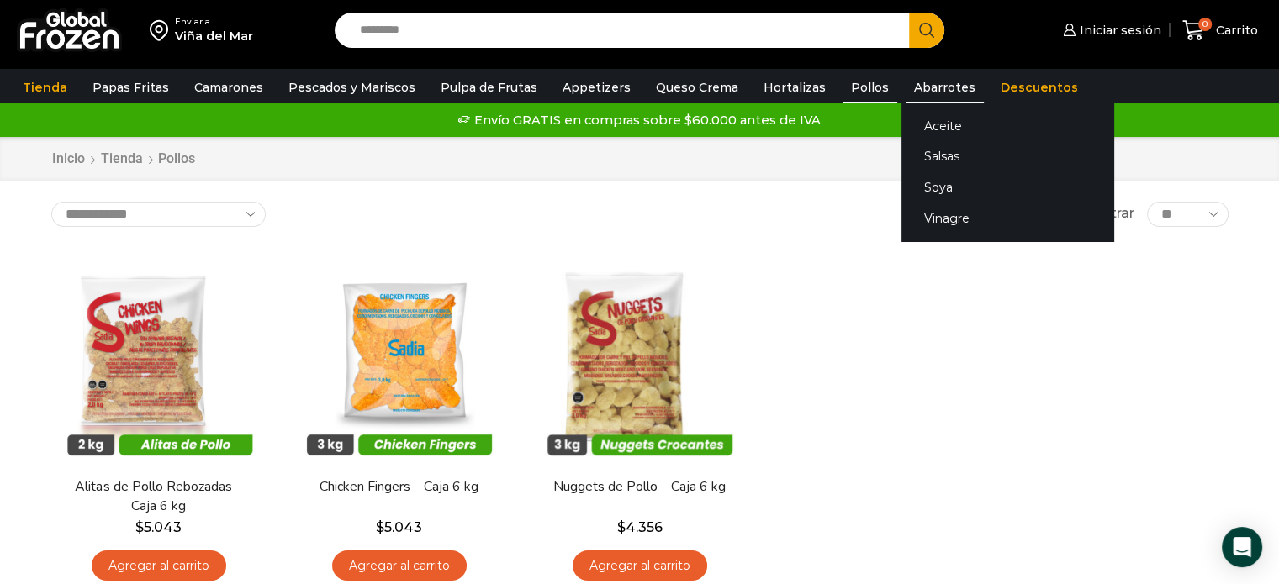
click at [910, 93] on link "Abarrotes" at bounding box center [945, 87] width 78 height 32
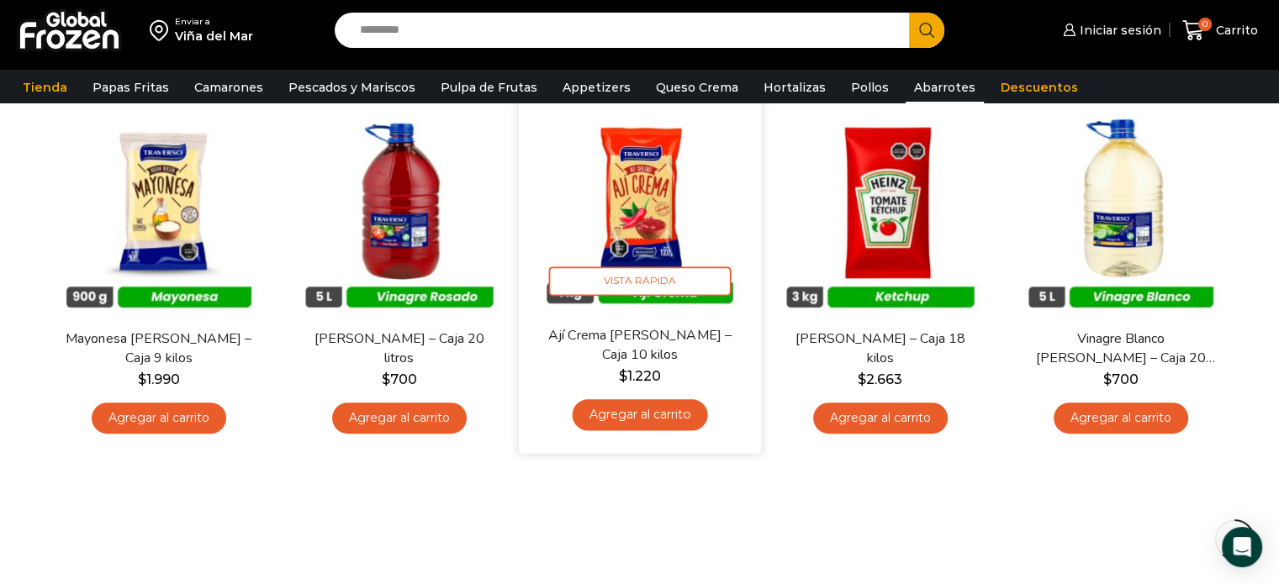
scroll to position [757, 0]
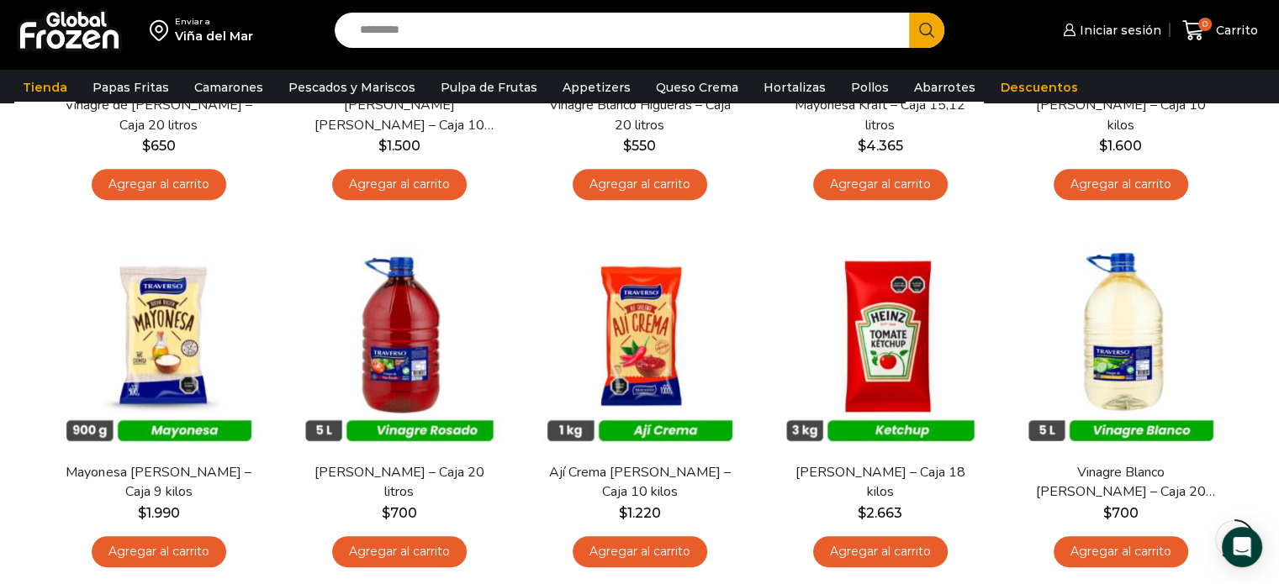
click at [41, 97] on link "Tienda" at bounding box center [44, 87] width 61 height 32
